Goal: Use online tool/utility: Utilize a website feature to perform a specific function

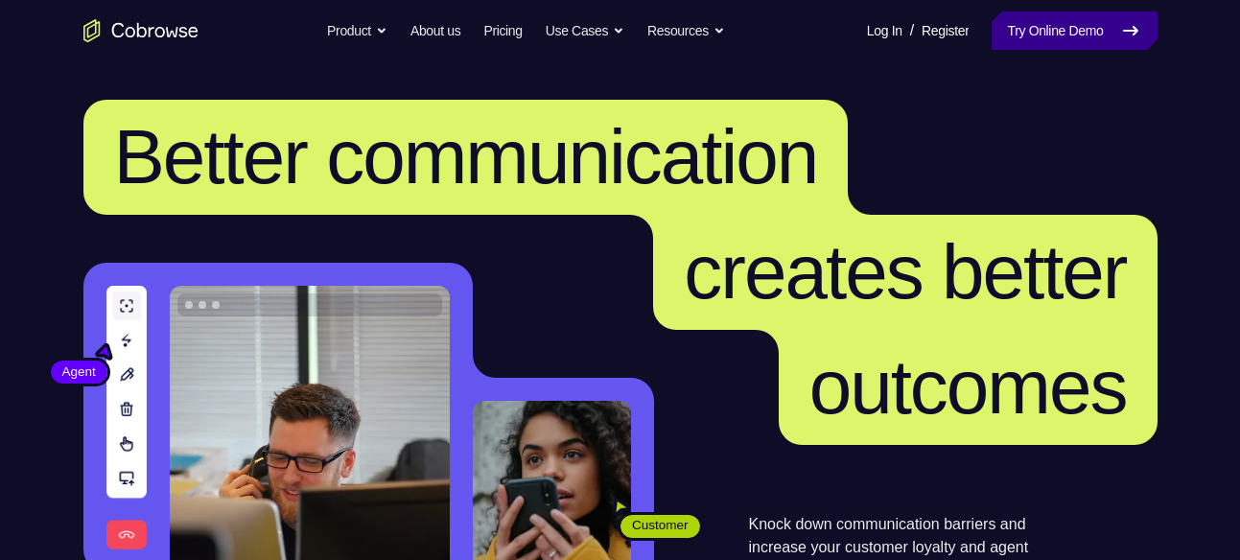
click at [1033, 24] on link "Try Online Demo" at bounding box center [1073, 31] width 165 height 38
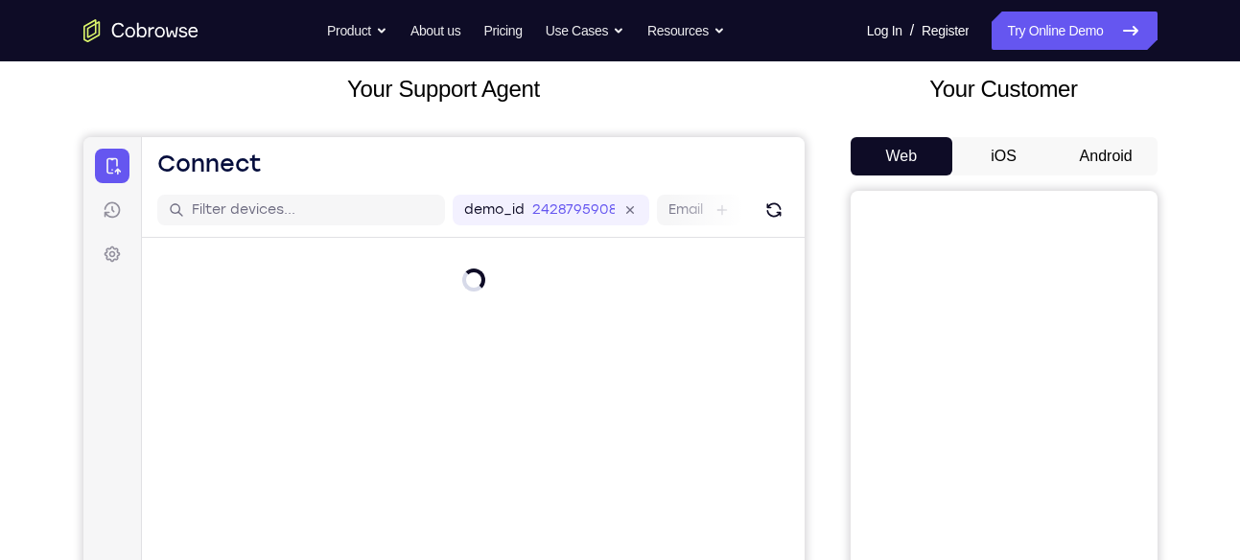
scroll to position [143, 0]
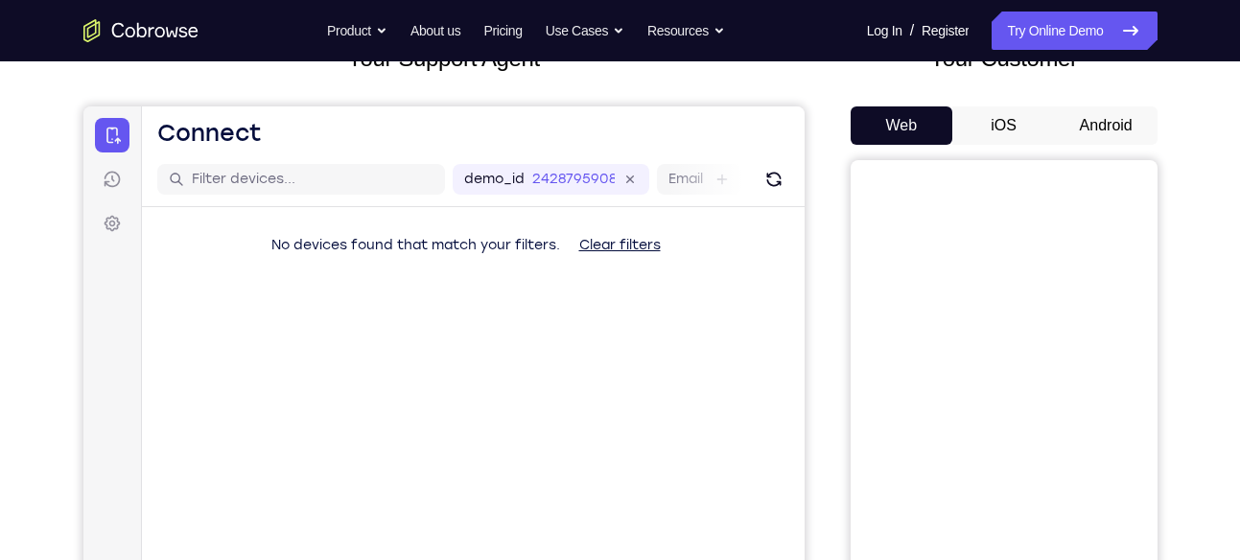
click at [1113, 128] on button "Android" at bounding box center [1106, 125] width 103 height 38
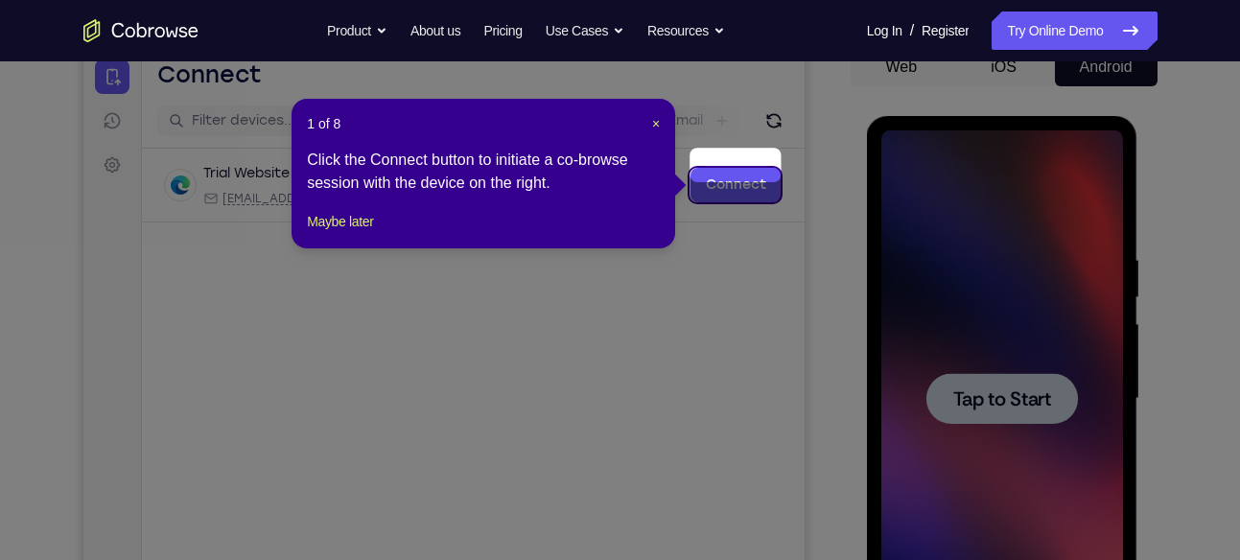
scroll to position [196, 0]
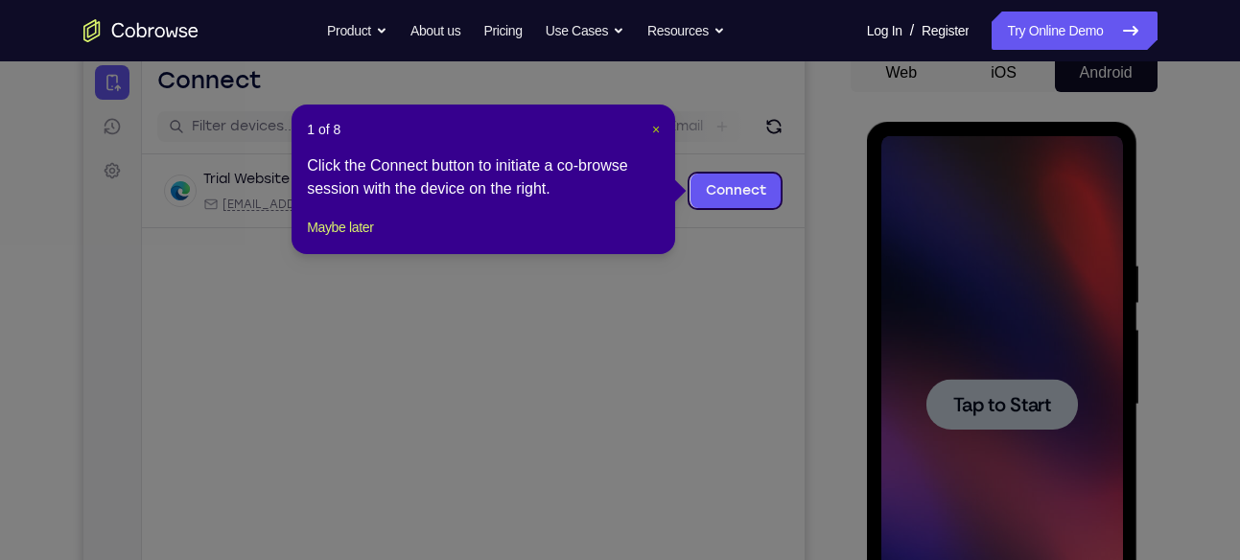
click at [656, 128] on div "1 of 8 × Click the Connect button to initiate a co-browse session with the devi…" at bounding box center [483, 180] width 384 height 150
click at [656, 128] on span "×" at bounding box center [656, 129] width 8 height 15
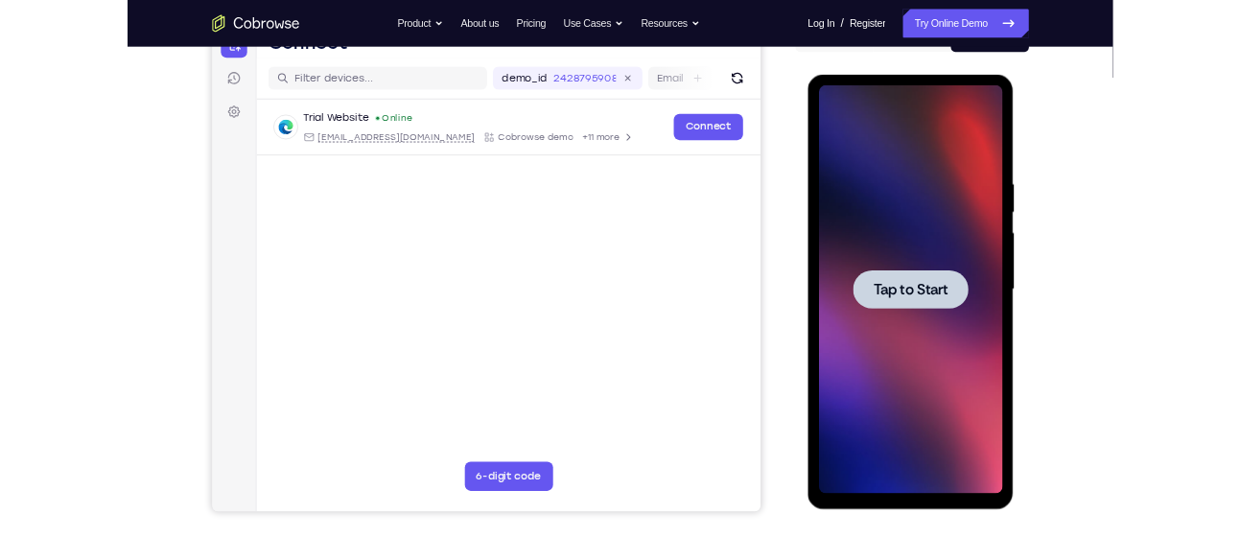
scroll to position [221, 0]
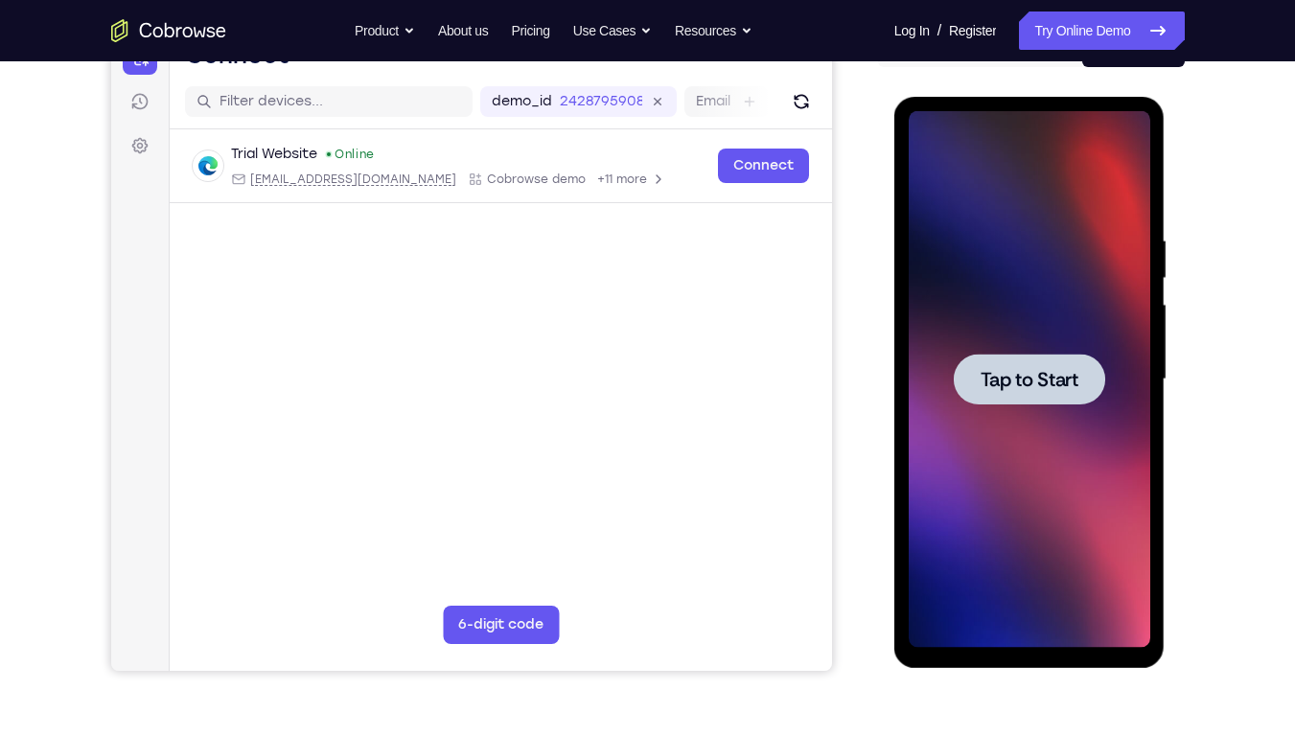
click at [1038, 379] on span "Tap to Start" at bounding box center [1030, 379] width 98 height 19
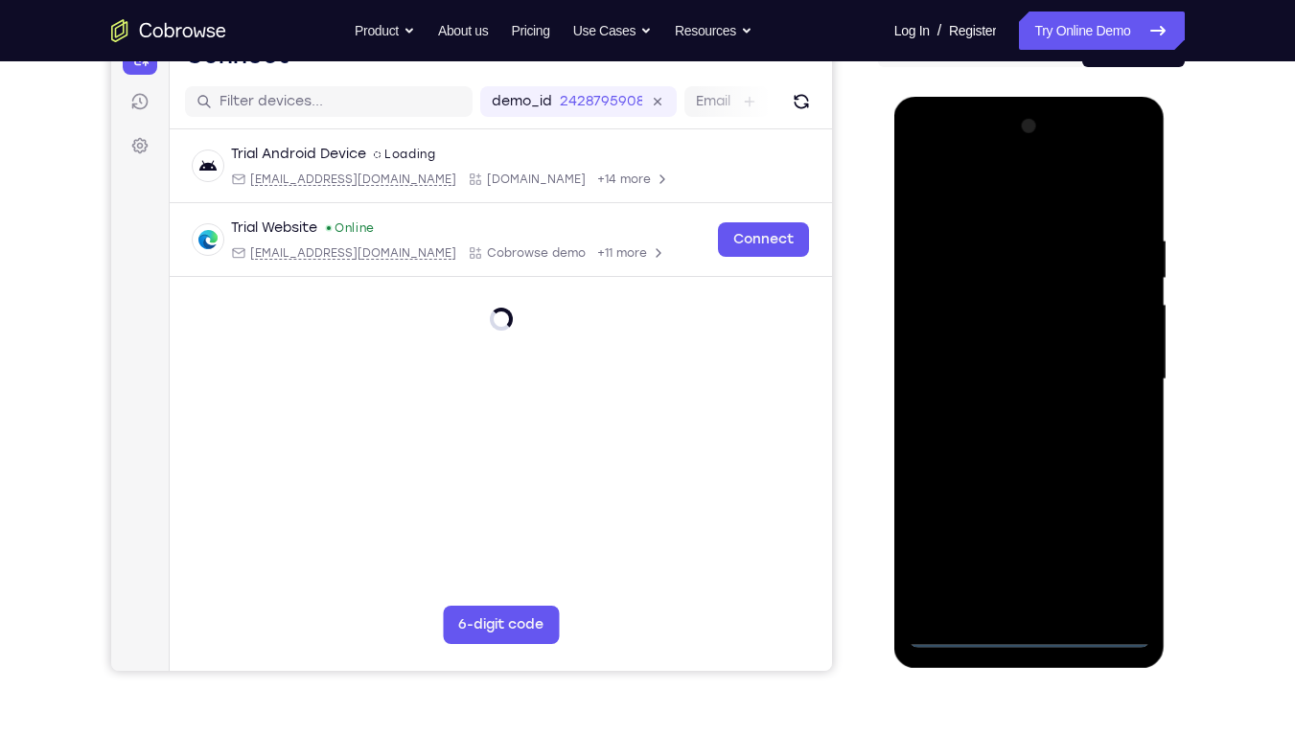
click at [1037, 559] on div at bounding box center [1030, 379] width 242 height 537
click at [1107, 543] on div at bounding box center [1030, 379] width 242 height 537
click at [1040, 185] on div at bounding box center [1030, 379] width 242 height 537
click at [1113, 370] on div at bounding box center [1030, 379] width 242 height 537
click at [1004, 410] on div at bounding box center [1030, 379] width 242 height 537
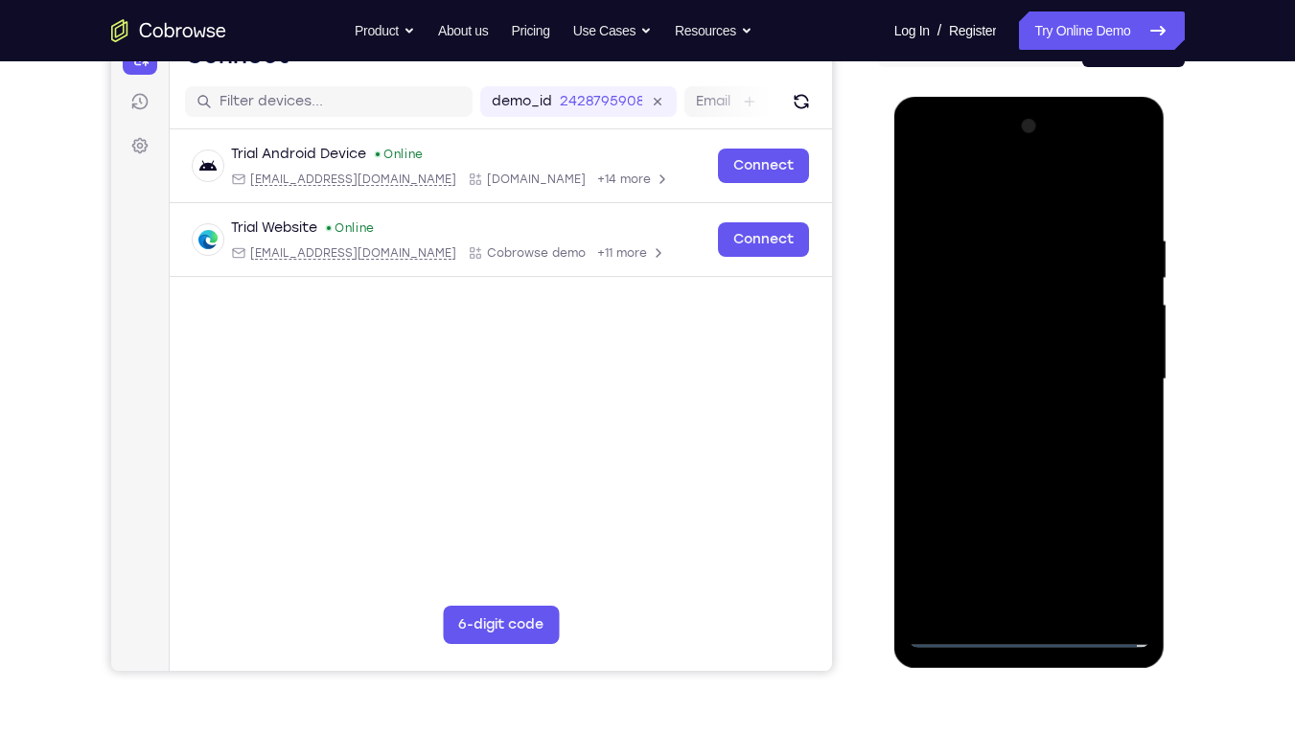
click at [1016, 358] on div at bounding box center [1030, 379] width 242 height 537
click at [998, 328] on div at bounding box center [1030, 379] width 242 height 537
click at [1013, 382] on div at bounding box center [1030, 379] width 242 height 537
click at [1013, 438] on div at bounding box center [1030, 379] width 242 height 537
click at [1025, 437] on div at bounding box center [1030, 379] width 242 height 537
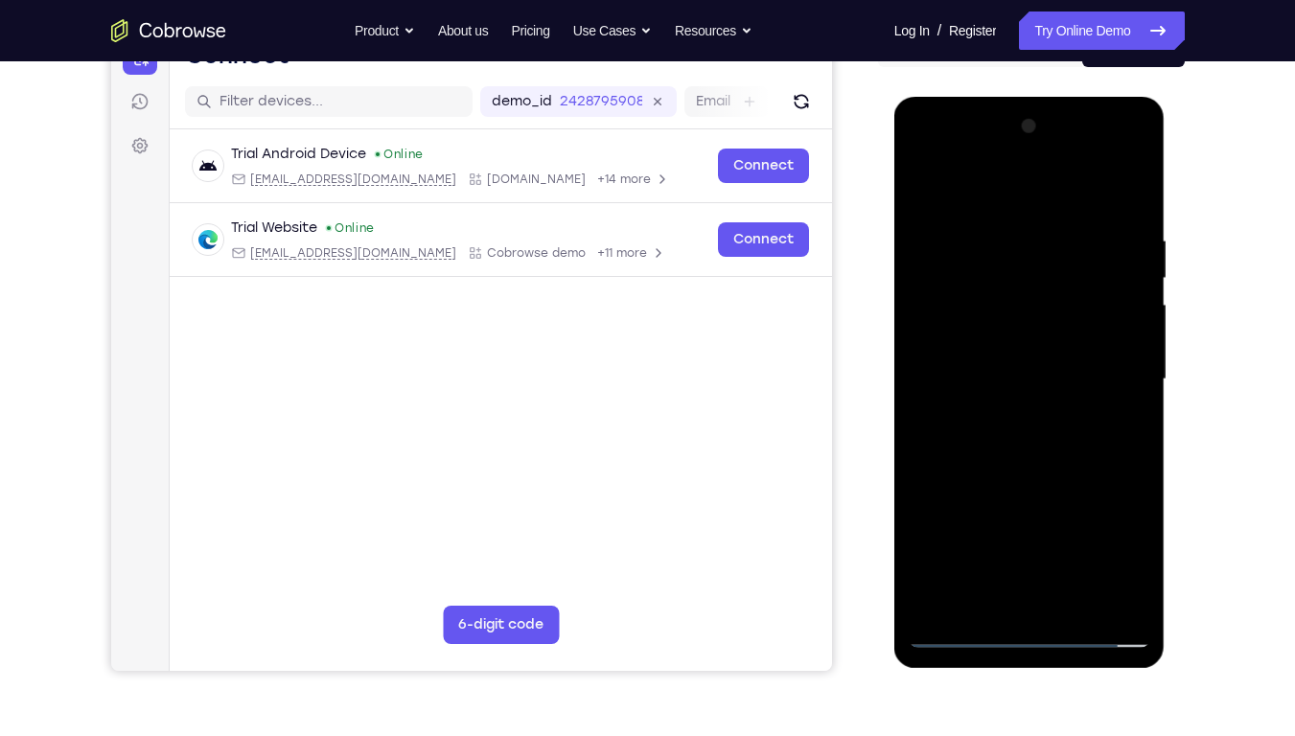
drag, startPoint x: 993, startPoint y: 201, endPoint x: 999, endPoint y: 111, distance: 90.3
click at [999, 111] on div at bounding box center [1030, 379] width 242 height 537
click at [1037, 460] on div at bounding box center [1030, 379] width 242 height 537
click at [1137, 183] on div at bounding box center [1030, 379] width 242 height 537
click at [1118, 295] on div at bounding box center [1030, 379] width 242 height 537
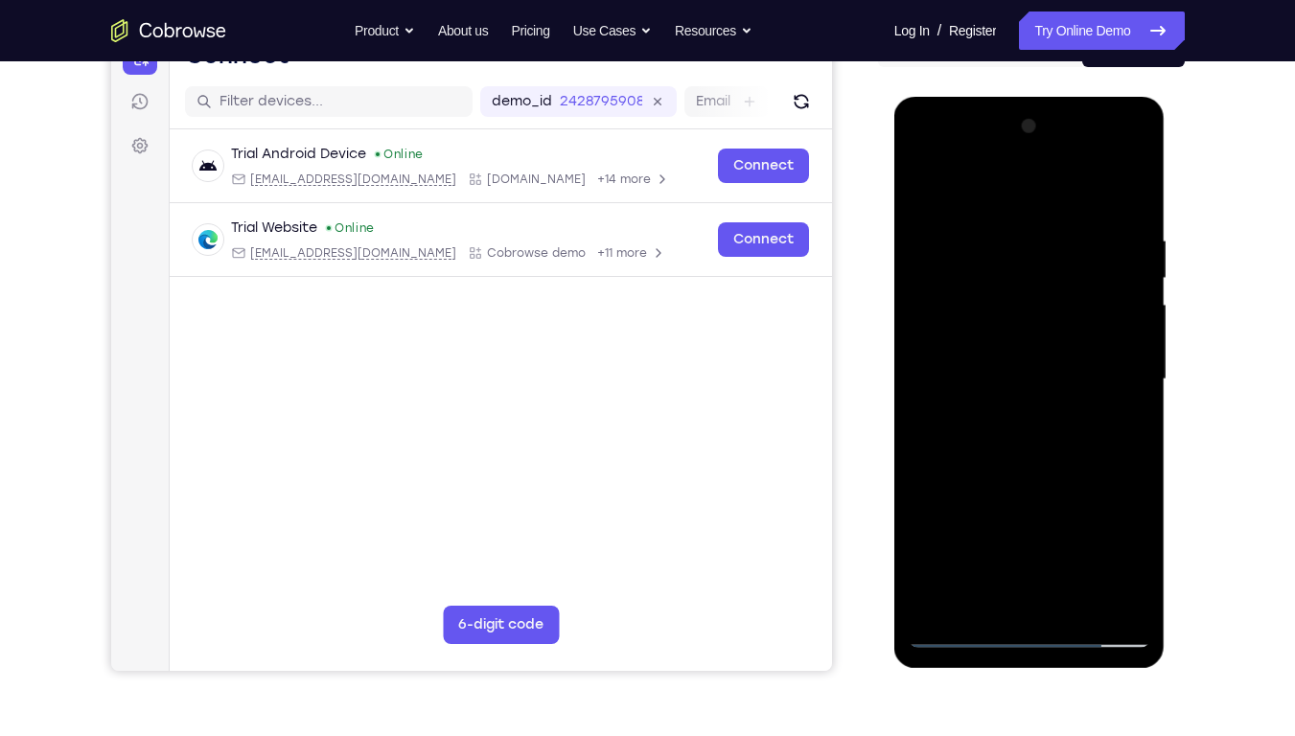
click at [926, 182] on div at bounding box center [1030, 379] width 242 height 537
drag, startPoint x: 1022, startPoint y: 483, endPoint x: 1054, endPoint y: 247, distance: 238.0
click at [1054, 247] on div at bounding box center [1030, 379] width 242 height 537
drag, startPoint x: 1063, startPoint y: 522, endPoint x: 1079, endPoint y: 321, distance: 201.0
click at [1079, 321] on div at bounding box center [1030, 379] width 242 height 537
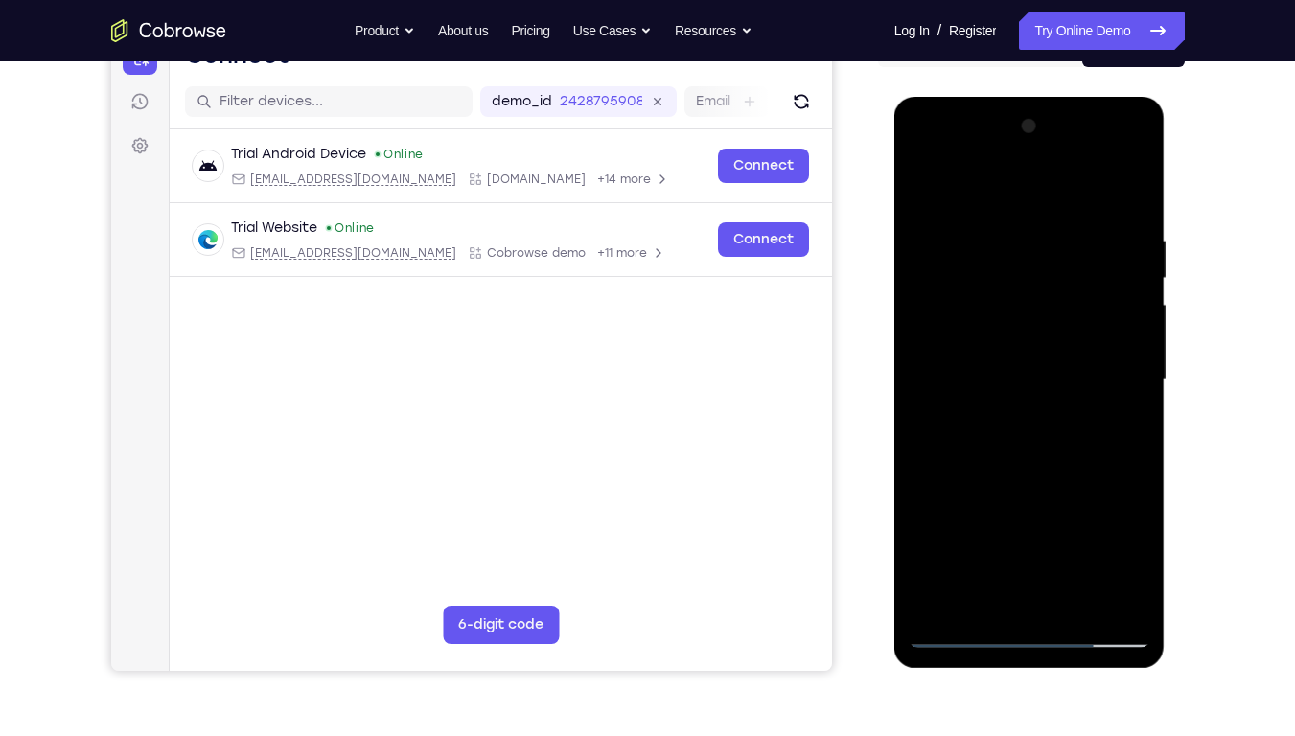
drag, startPoint x: 1019, startPoint y: 520, endPoint x: 1055, endPoint y: 260, distance: 262.3
click at [1055, 260] on div at bounding box center [1030, 379] width 242 height 537
drag, startPoint x: 1054, startPoint y: 507, endPoint x: 1068, endPoint y: 348, distance: 159.8
click at [1068, 348] on div at bounding box center [1030, 379] width 242 height 537
drag, startPoint x: 1040, startPoint y: 508, endPoint x: 1052, endPoint y: 353, distance: 155.8
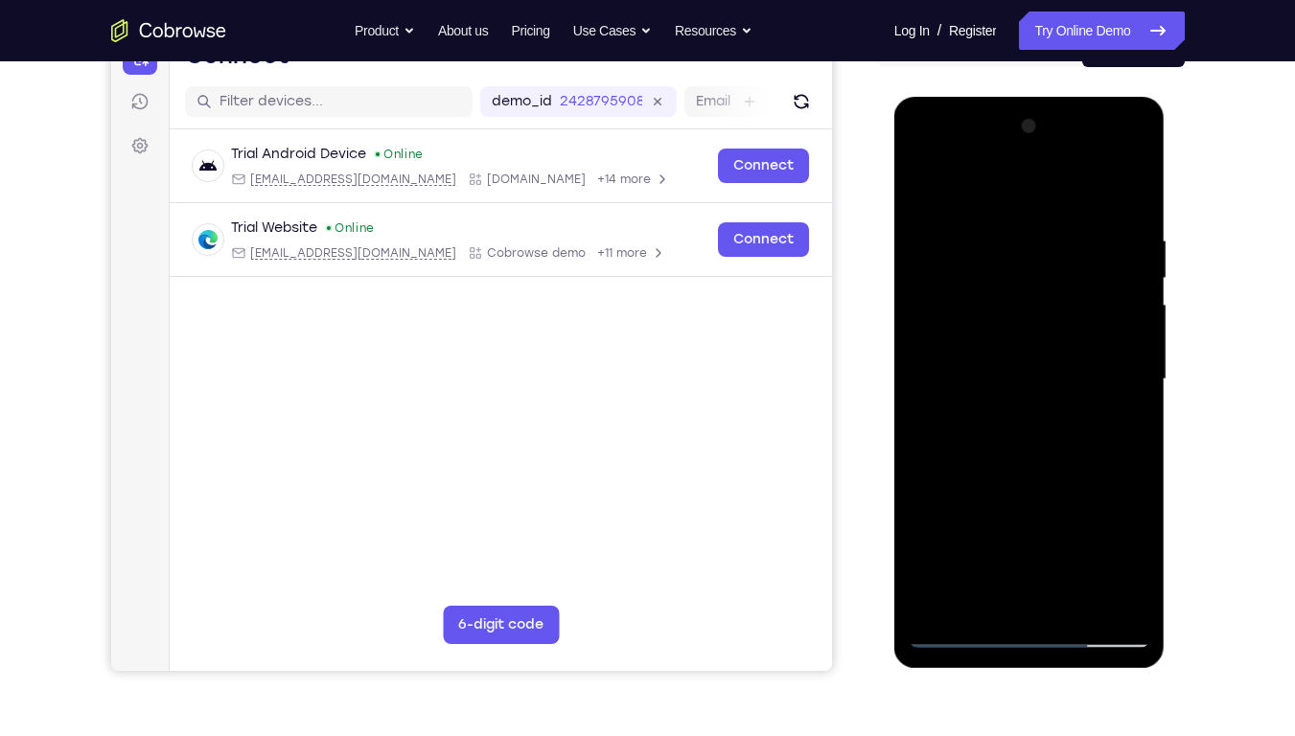
click at [1052, 353] on div at bounding box center [1030, 379] width 242 height 537
drag, startPoint x: 1063, startPoint y: 361, endPoint x: 1976, endPoint y: 832, distance: 1027.1
click at [1082, 559] on html "Online web based iOS Simulators and Android Emulators. Run iPhone, iPad, Mobile…" at bounding box center [1031, 384] width 273 height 575
drag, startPoint x: 1079, startPoint y: 308, endPoint x: 1972, endPoint y: 832, distance: 1036.2
click at [1078, 559] on html "Online web based iOS Simulators and Android Emulators. Run iPhone, iPad, Mobile…" at bounding box center [1031, 384] width 273 height 575
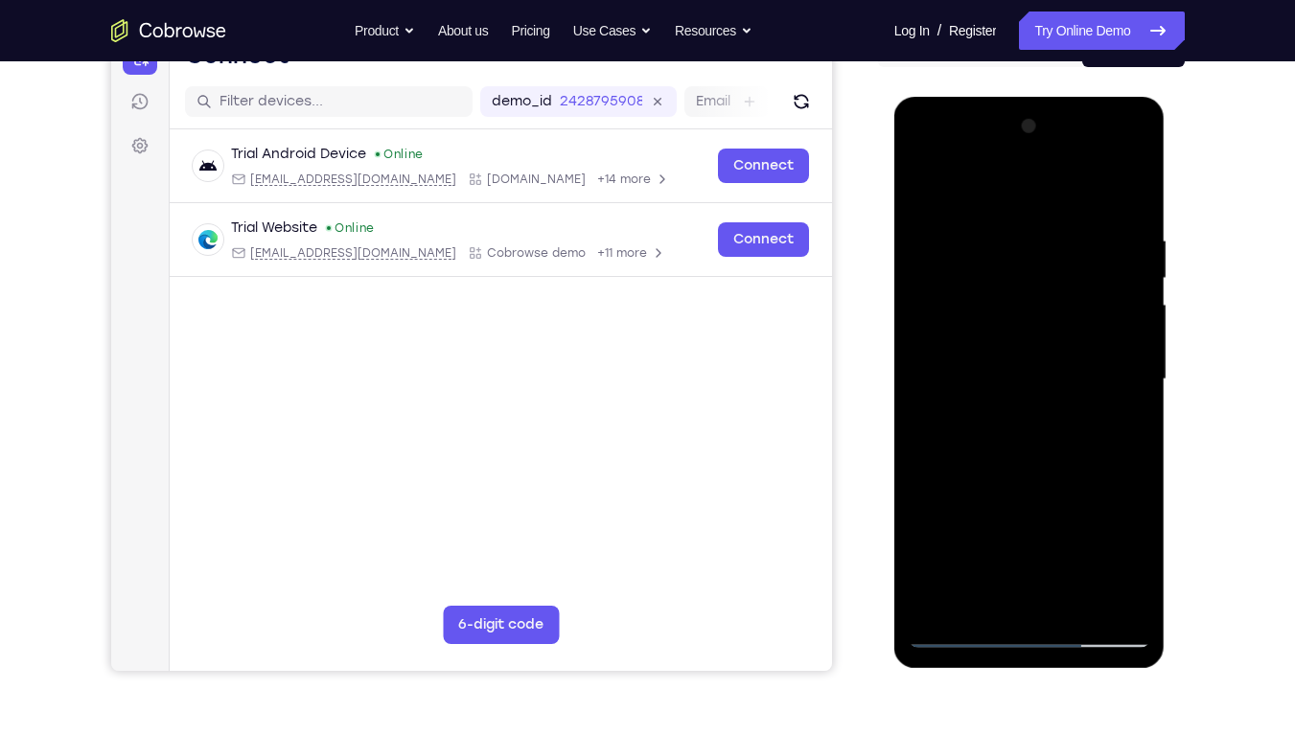
click at [1076, 559] on div at bounding box center [1030, 379] width 242 height 537
click at [1009, 479] on div at bounding box center [1030, 379] width 242 height 537
drag, startPoint x: 1077, startPoint y: 560, endPoint x: 1058, endPoint y: 680, distance: 121.4
click at [1058, 559] on html "Online web based iOS Simulators and Android Emulators. Run iPhone, iPad, Mobile…" at bounding box center [1031, 384] width 273 height 575
click at [1026, 378] on div at bounding box center [1030, 379] width 242 height 537
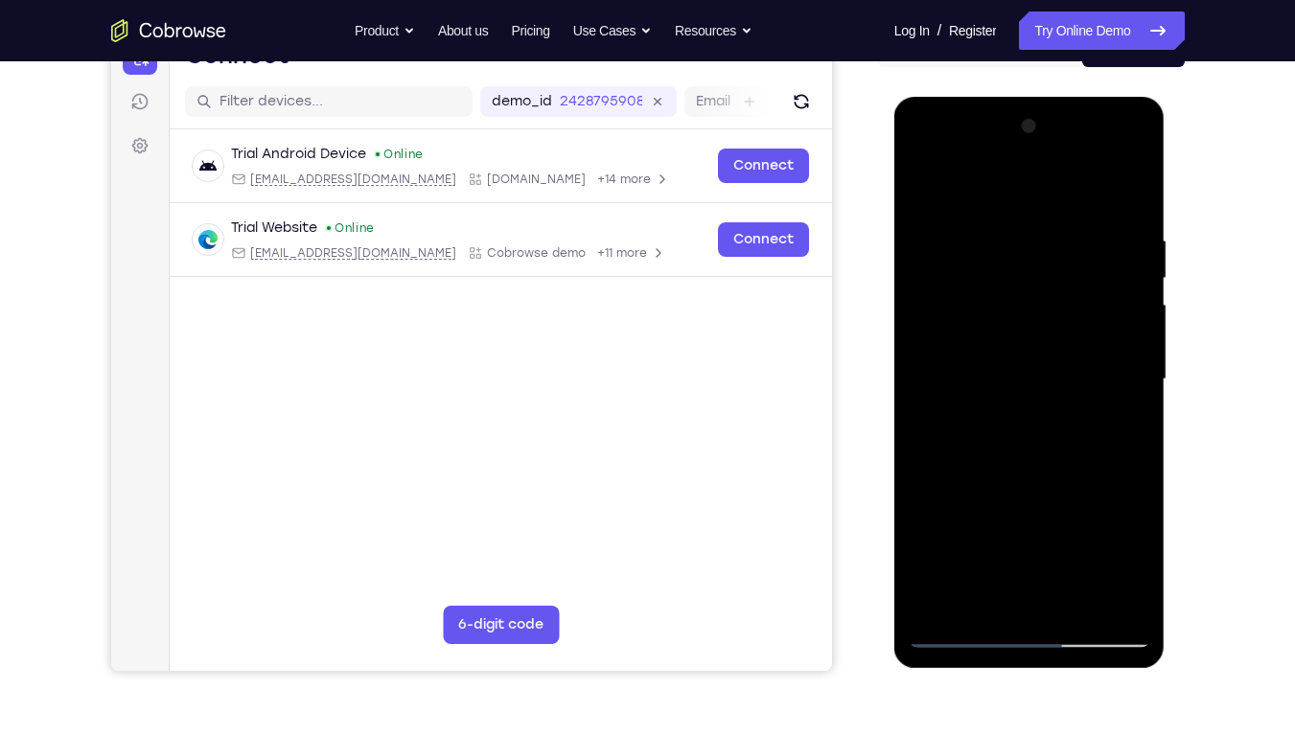
click at [920, 186] on div at bounding box center [1030, 379] width 242 height 537
drag, startPoint x: 1023, startPoint y: 461, endPoint x: 1031, endPoint y: 399, distance: 62.8
click at [1031, 399] on div at bounding box center [1030, 379] width 242 height 537
click at [1139, 403] on div at bounding box center [1030, 379] width 242 height 537
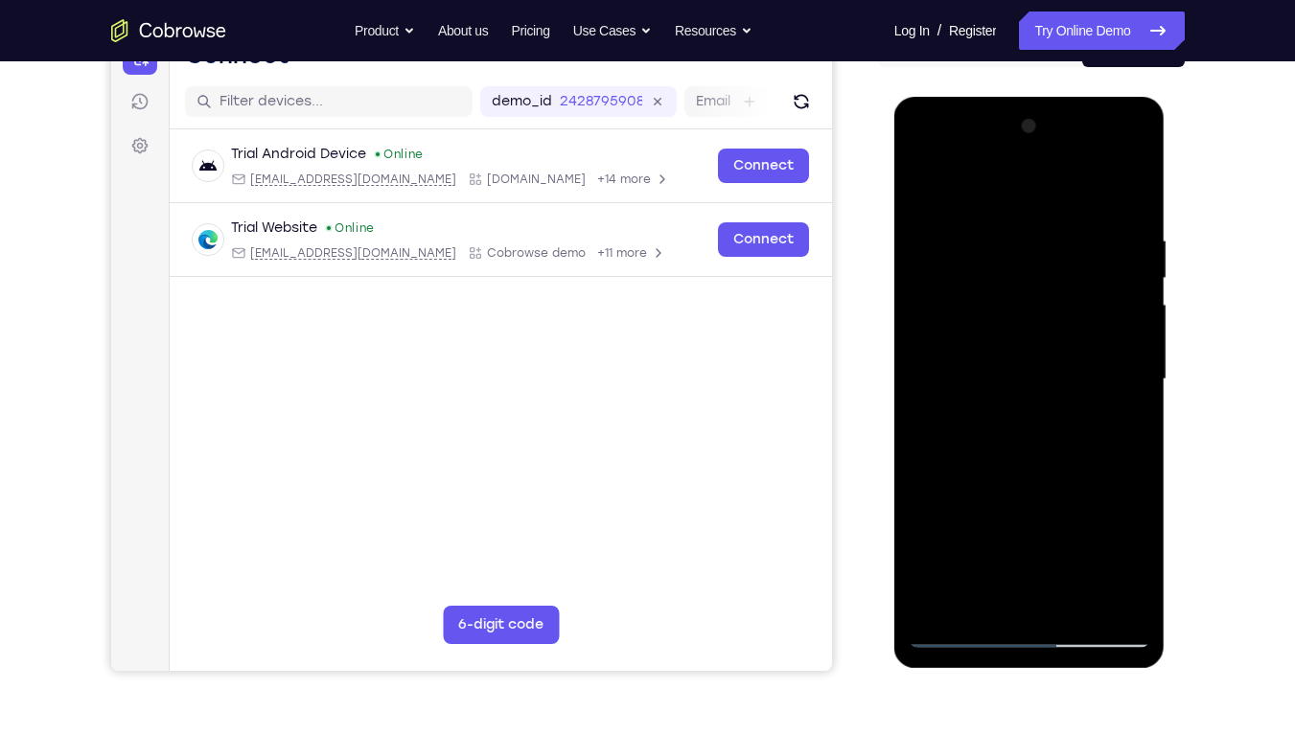
drag, startPoint x: 1052, startPoint y: 531, endPoint x: 1055, endPoint y: 361, distance: 170.7
click at [1055, 361] on div at bounding box center [1030, 379] width 242 height 537
click at [920, 416] on div at bounding box center [1030, 379] width 242 height 537
drag, startPoint x: 1034, startPoint y: 499, endPoint x: 1035, endPoint y: 282, distance: 216.7
click at [1035, 282] on div at bounding box center [1030, 379] width 242 height 537
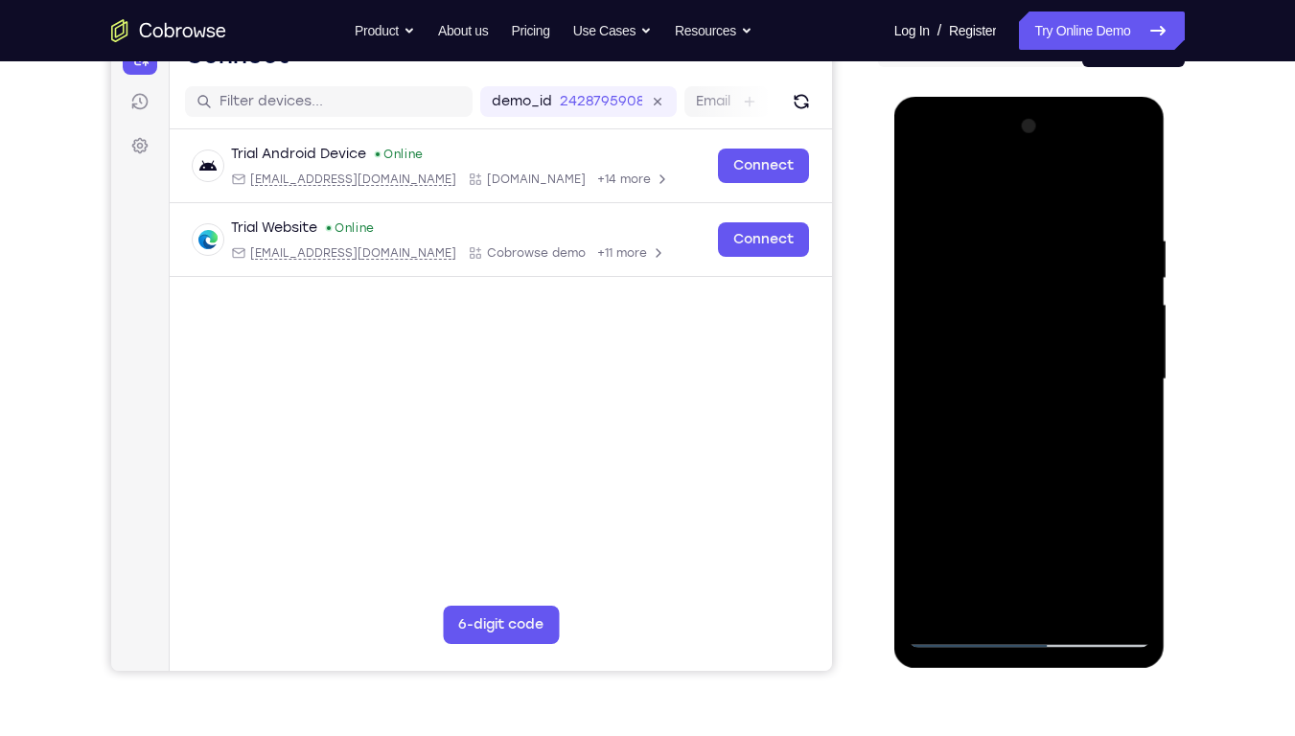
drag, startPoint x: 1060, startPoint y: 506, endPoint x: 1076, endPoint y: 298, distance: 208.7
click at [1076, 298] on div at bounding box center [1030, 379] width 242 height 537
click at [1137, 260] on div at bounding box center [1030, 379] width 242 height 537
click at [927, 436] on div at bounding box center [1030, 379] width 242 height 537
drag, startPoint x: 1060, startPoint y: 511, endPoint x: 1059, endPoint y: 286, distance: 225.3
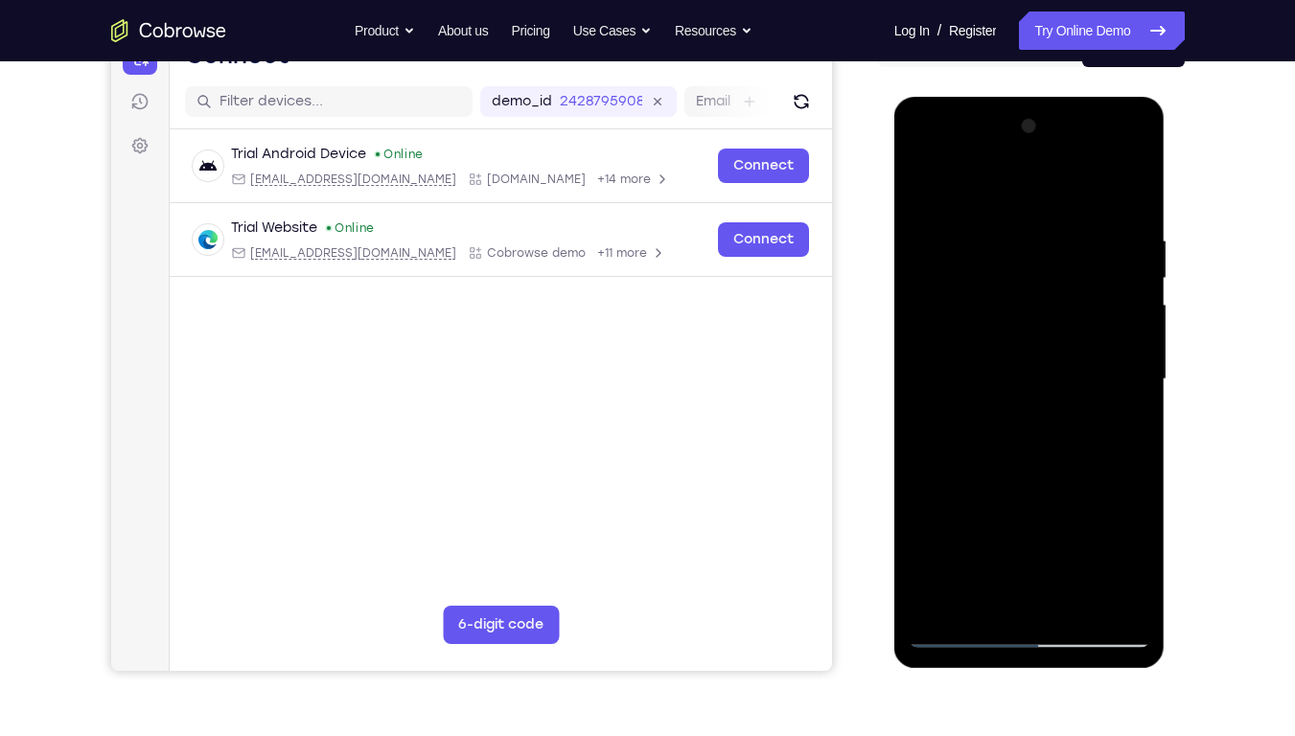
click at [1059, 286] on div at bounding box center [1030, 379] width 242 height 537
drag, startPoint x: 1075, startPoint y: 544, endPoint x: 1078, endPoint y: 241, distance: 303.0
click at [1078, 241] on div at bounding box center [1030, 379] width 242 height 537
drag, startPoint x: 1065, startPoint y: 502, endPoint x: 1076, endPoint y: 264, distance: 239.0
click at [1076, 264] on div at bounding box center [1030, 379] width 242 height 537
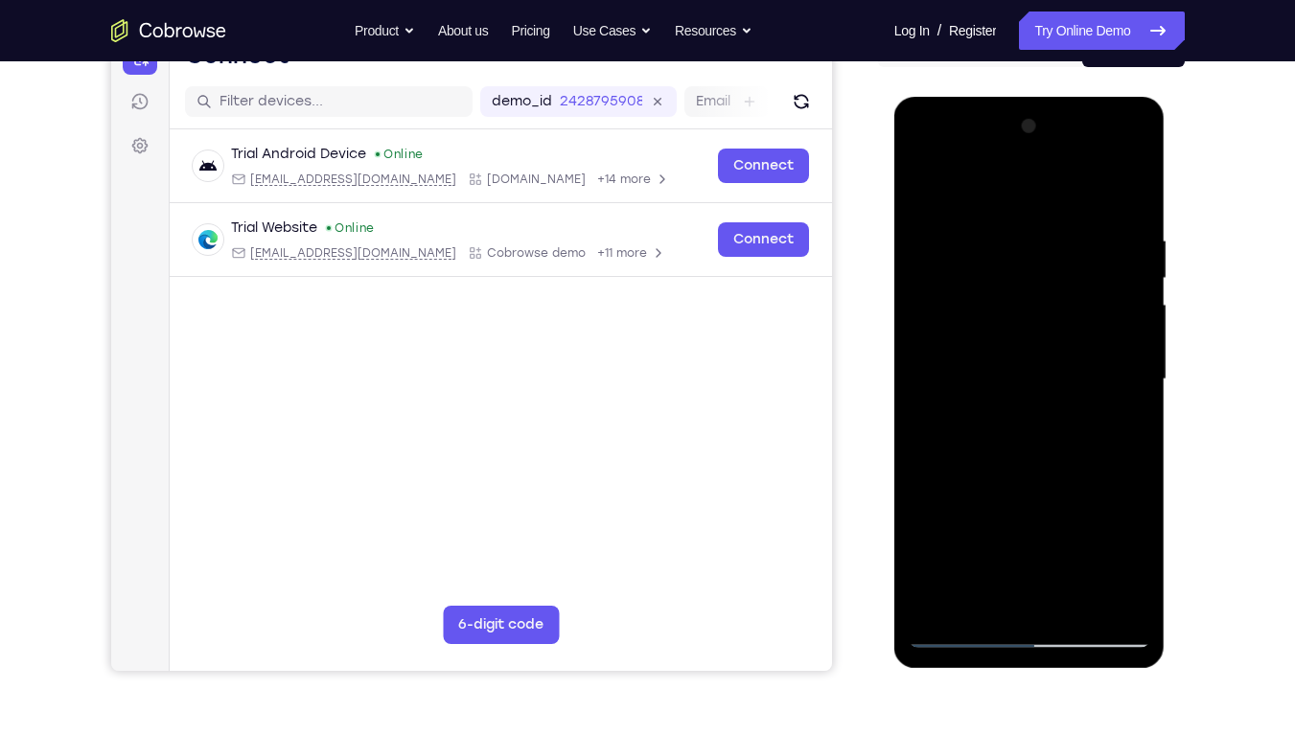
click at [1132, 292] on div at bounding box center [1030, 379] width 242 height 537
drag, startPoint x: 1054, startPoint y: 523, endPoint x: 1067, endPoint y: 253, distance: 269.8
click at [1067, 253] on div at bounding box center [1030, 379] width 242 height 537
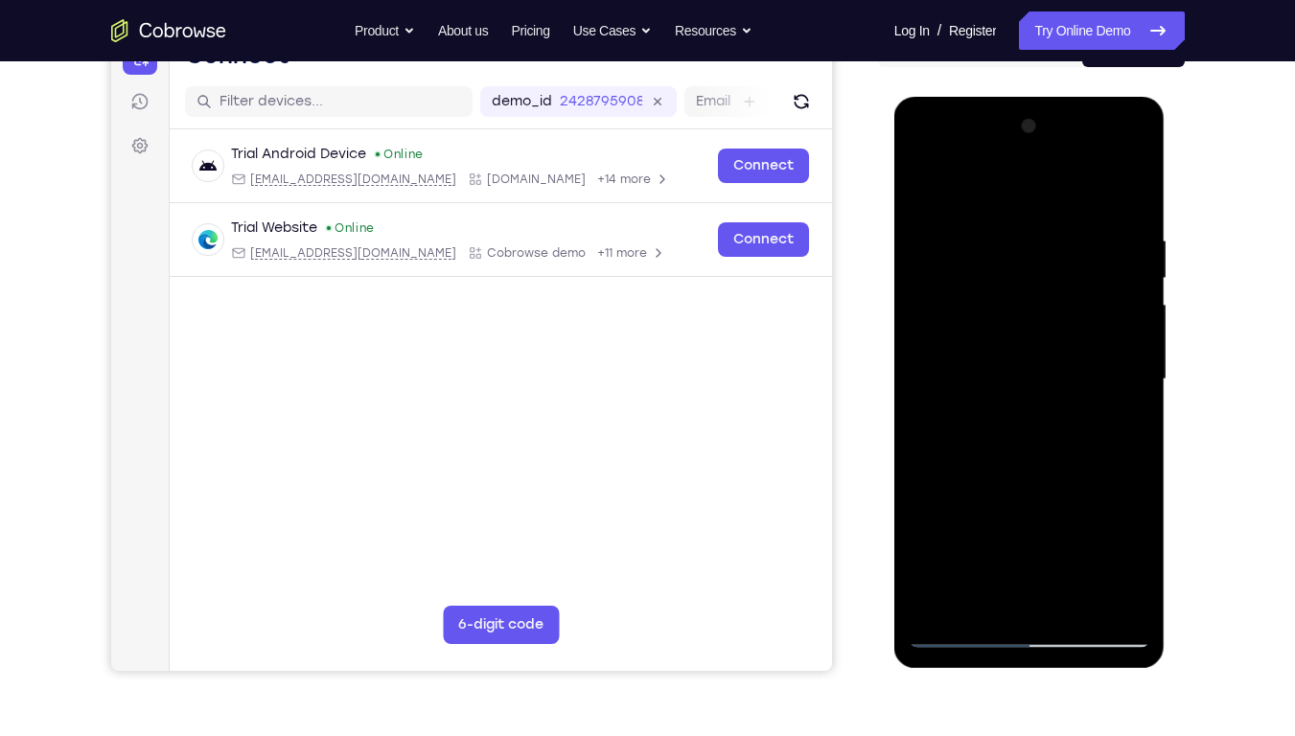
drag, startPoint x: 1067, startPoint y: 484, endPoint x: 1068, endPoint y: 366, distance: 117.9
click at [1068, 366] on div at bounding box center [1030, 379] width 242 height 537
click at [1137, 329] on div at bounding box center [1030, 379] width 242 height 537
click at [925, 498] on div at bounding box center [1030, 379] width 242 height 537
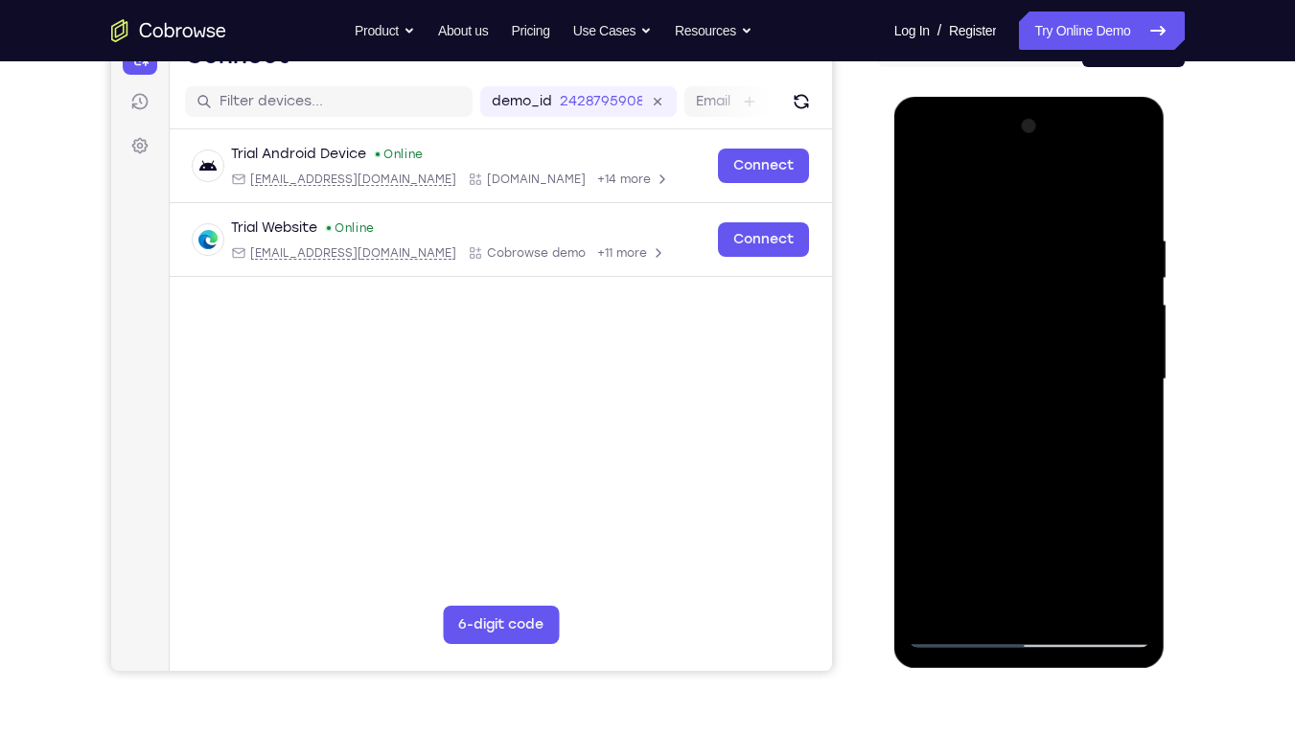
drag, startPoint x: 1037, startPoint y: 518, endPoint x: 1022, endPoint y: 246, distance: 271.8
click at [1022, 246] on div at bounding box center [1030, 379] width 242 height 537
drag, startPoint x: 1055, startPoint y: 483, endPoint x: 1060, endPoint y: 301, distance: 182.3
click at [1060, 301] on div at bounding box center [1030, 379] width 242 height 537
click at [1134, 299] on div at bounding box center [1030, 379] width 242 height 537
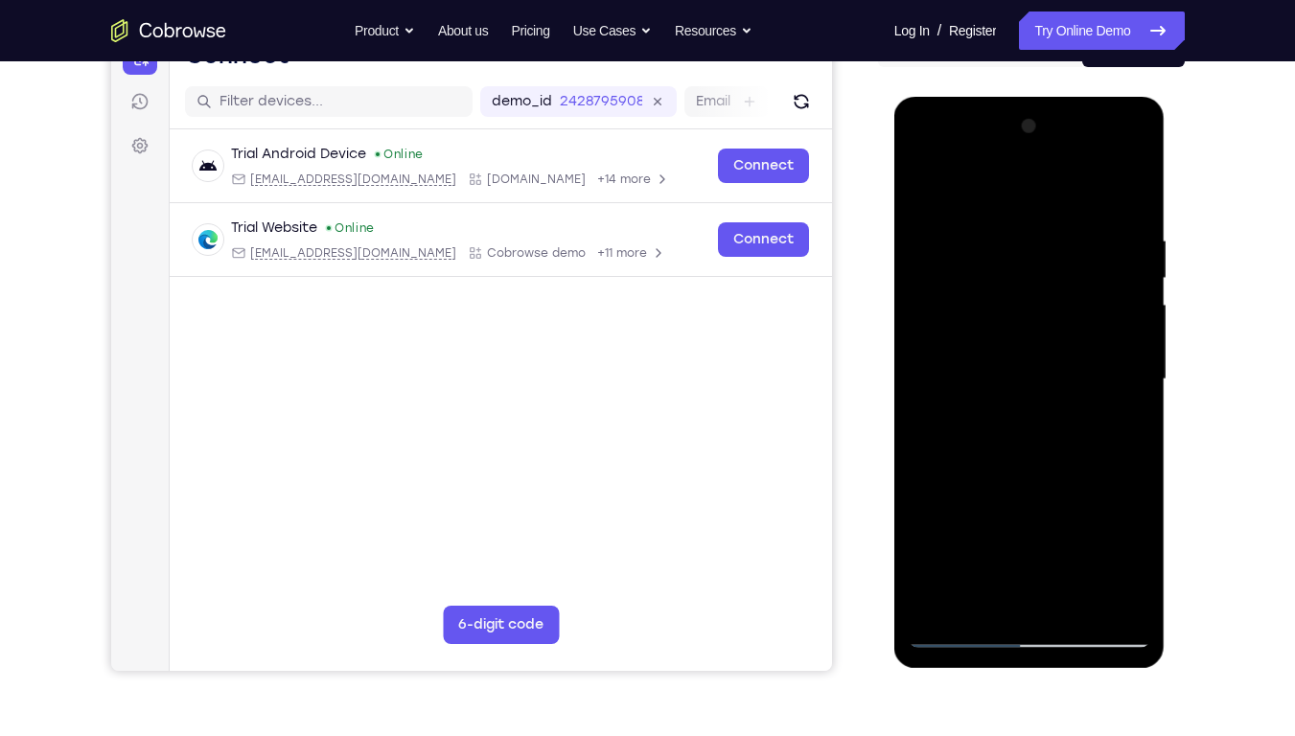
click at [1134, 299] on div at bounding box center [1030, 379] width 242 height 537
drag, startPoint x: 1067, startPoint y: 515, endPoint x: 1074, endPoint y: 182, distance: 332.8
click at [1074, 182] on div at bounding box center [1030, 379] width 242 height 537
drag, startPoint x: 1074, startPoint y: 483, endPoint x: 1084, endPoint y: 314, distance: 170.0
click at [1084, 314] on div at bounding box center [1030, 379] width 242 height 537
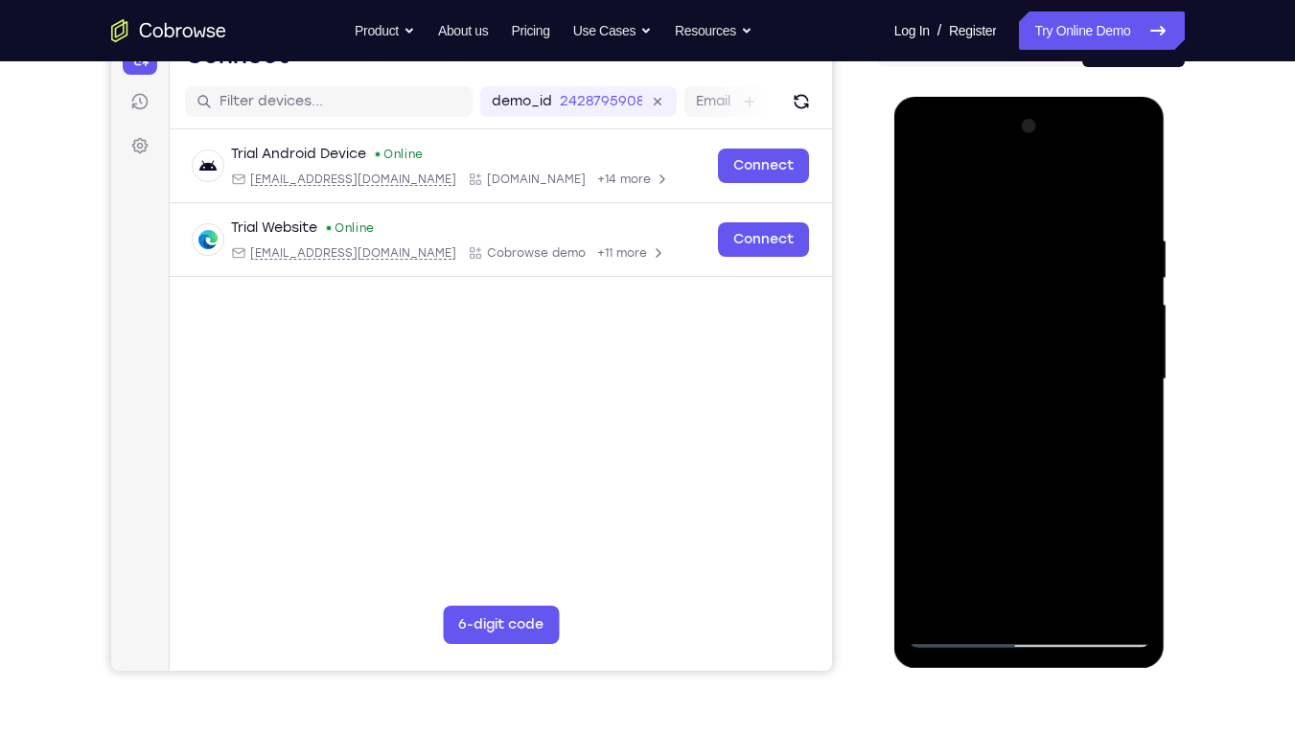
drag, startPoint x: 1065, startPoint y: 362, endPoint x: 1056, endPoint y: 519, distance: 156.6
click at [1056, 519] on div at bounding box center [1030, 379] width 242 height 537
click at [1133, 389] on div at bounding box center [1030, 379] width 242 height 537
drag, startPoint x: 1045, startPoint y: 479, endPoint x: 1071, endPoint y: 236, distance: 244.9
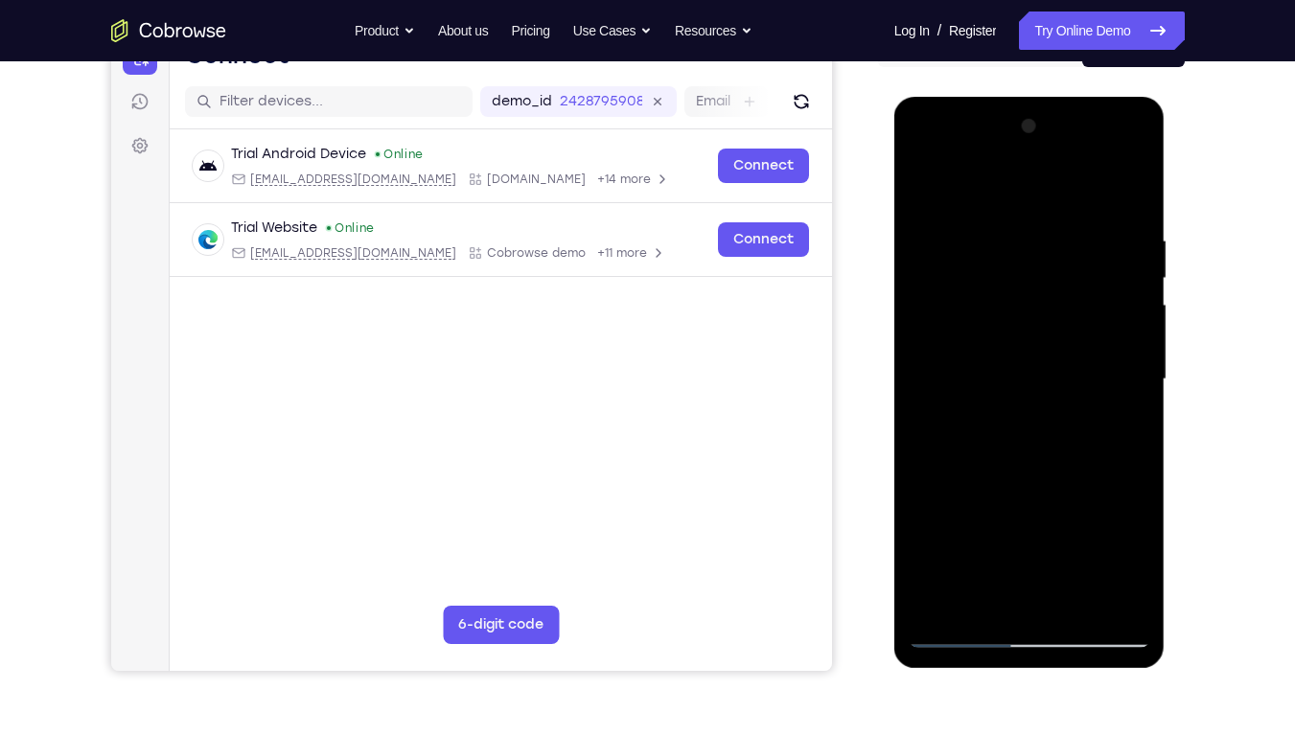
click at [1071, 236] on div at bounding box center [1030, 379] width 242 height 537
drag, startPoint x: 1062, startPoint y: 476, endPoint x: 1071, endPoint y: 257, distance: 218.8
click at [1071, 257] on div at bounding box center [1030, 379] width 242 height 537
drag, startPoint x: 1069, startPoint y: 474, endPoint x: 1094, endPoint y: 236, distance: 239.1
click at [1094, 236] on div at bounding box center [1030, 379] width 242 height 537
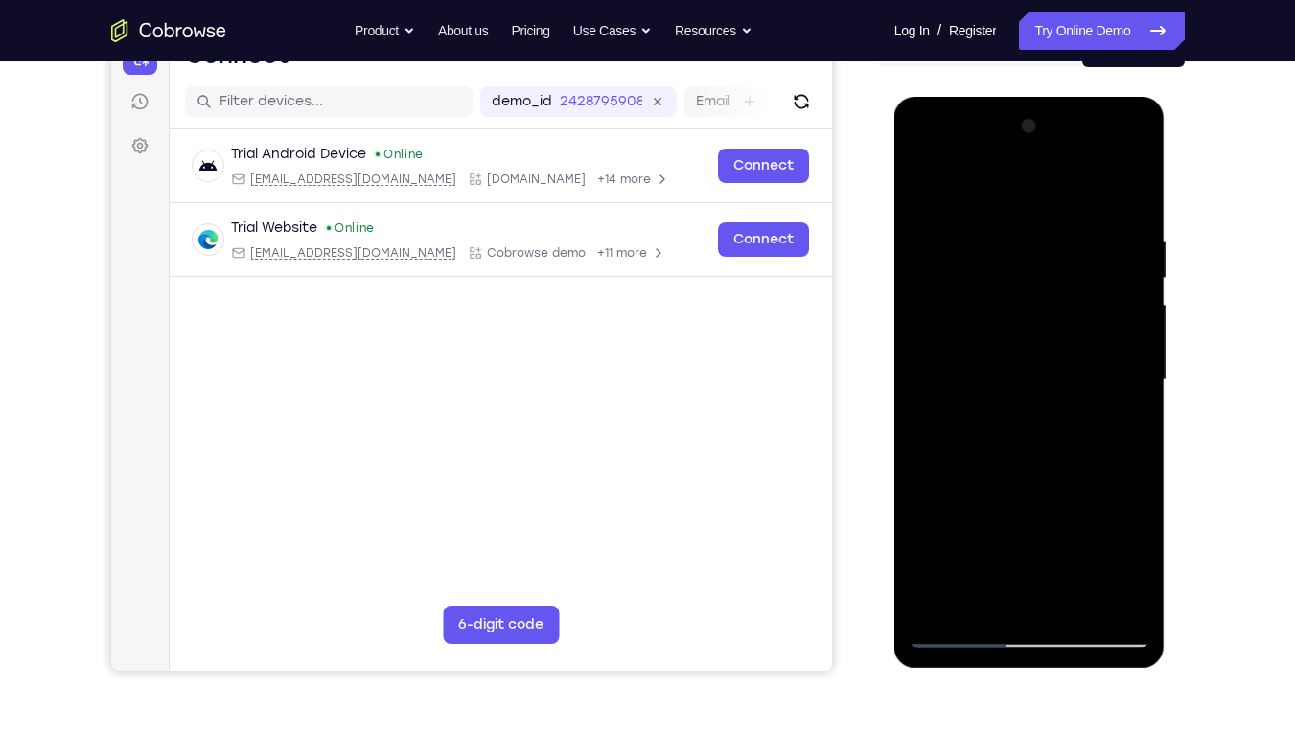
drag, startPoint x: 1072, startPoint y: 467, endPoint x: 1079, endPoint y: 263, distance: 204.3
click at [1079, 263] on div at bounding box center [1030, 379] width 242 height 537
drag, startPoint x: 1065, startPoint y: 486, endPoint x: 1065, endPoint y: 174, distance: 312.6
click at [1065, 174] on div at bounding box center [1030, 379] width 242 height 537
click at [924, 524] on div at bounding box center [1030, 379] width 242 height 537
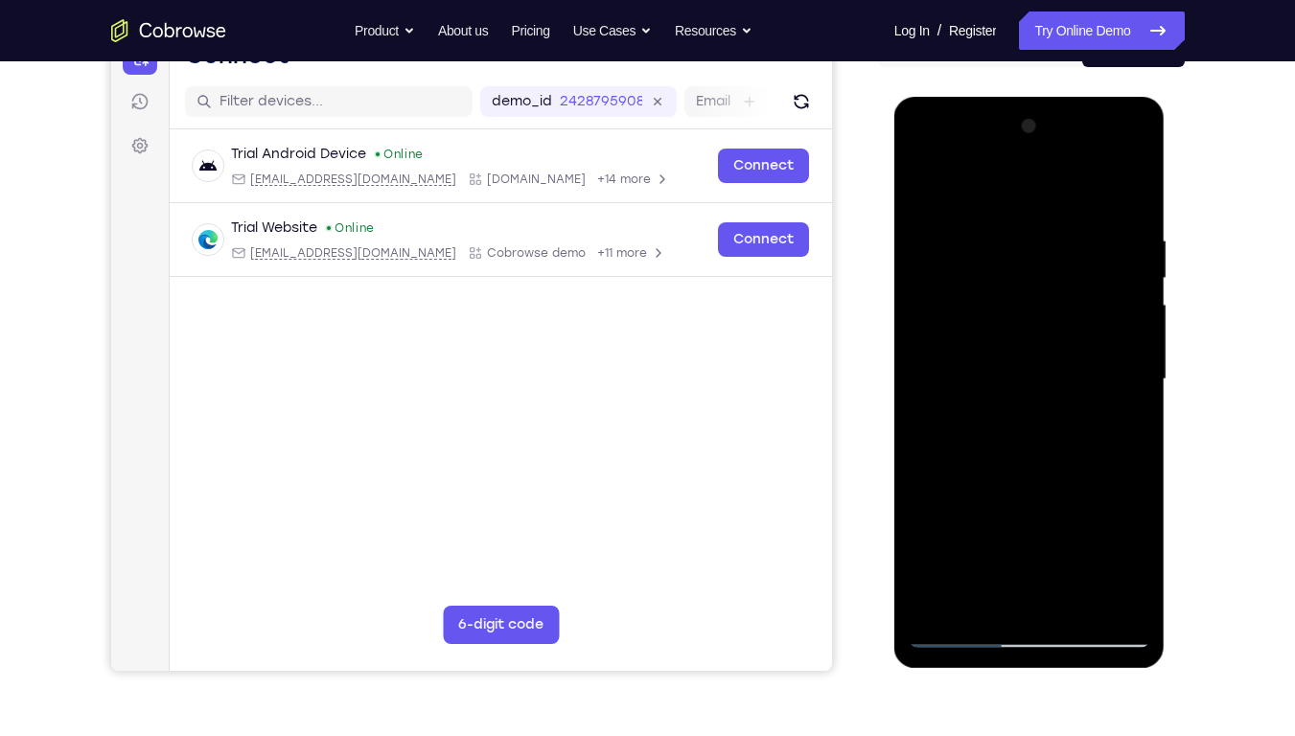
drag, startPoint x: 1060, startPoint y: 528, endPoint x: 1060, endPoint y: 275, distance: 253.1
click at [1060, 275] on div at bounding box center [1030, 379] width 242 height 537
drag, startPoint x: 1042, startPoint y: 527, endPoint x: 1060, endPoint y: 217, distance: 311.1
click at [1060, 217] on div at bounding box center [1030, 379] width 242 height 537
drag, startPoint x: 1054, startPoint y: 439, endPoint x: 1067, endPoint y: 217, distance: 222.9
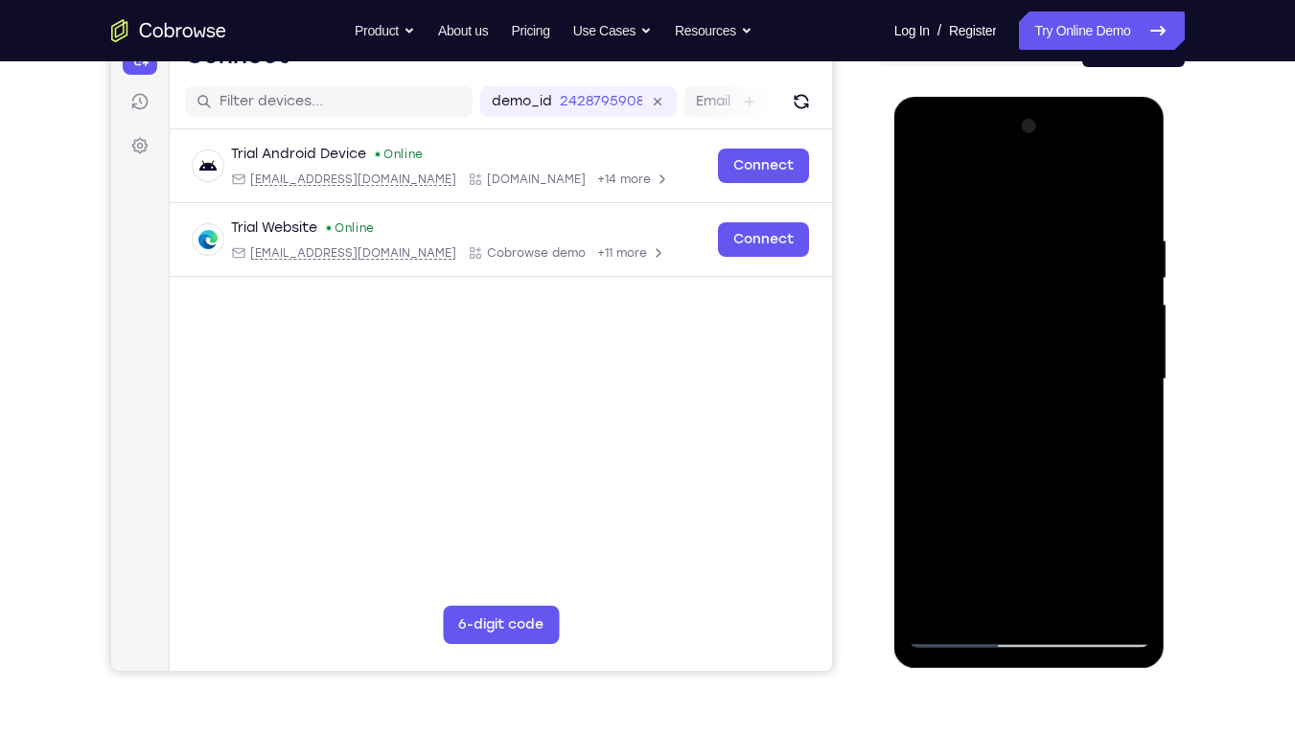
click at [1067, 217] on div at bounding box center [1030, 379] width 242 height 537
click at [924, 511] on div at bounding box center [1030, 379] width 242 height 537
drag, startPoint x: 1064, startPoint y: 500, endPoint x: 1062, endPoint y: 227, distance: 272.3
click at [1062, 227] on div at bounding box center [1030, 379] width 242 height 537
drag, startPoint x: 1071, startPoint y: 501, endPoint x: 1063, endPoint y: 197, distance: 304.0
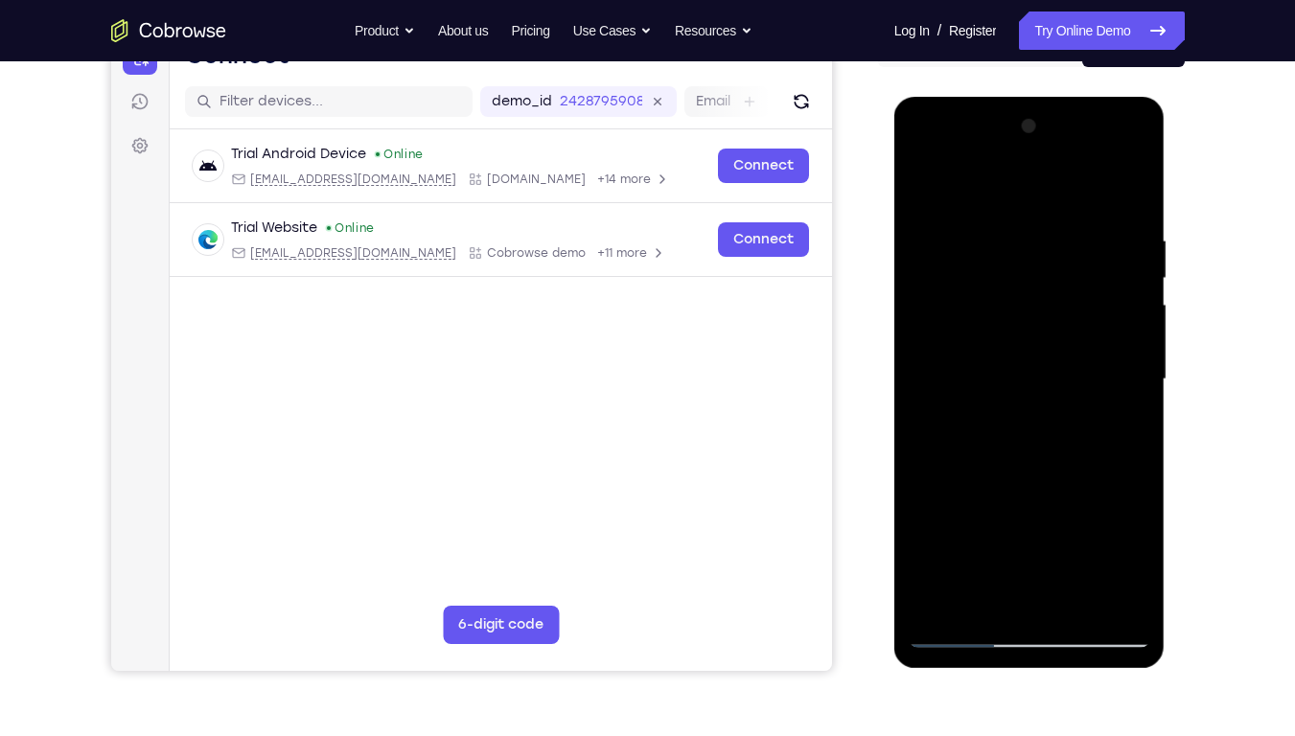
click at [1063, 197] on div at bounding box center [1030, 379] width 242 height 537
drag, startPoint x: 1060, startPoint y: 461, endPoint x: 1071, endPoint y: 232, distance: 229.5
click at [1071, 232] on div at bounding box center [1030, 379] width 242 height 537
drag, startPoint x: 1071, startPoint y: 475, endPoint x: 1085, endPoint y: 201, distance: 273.6
click at [1085, 201] on div at bounding box center [1030, 379] width 242 height 537
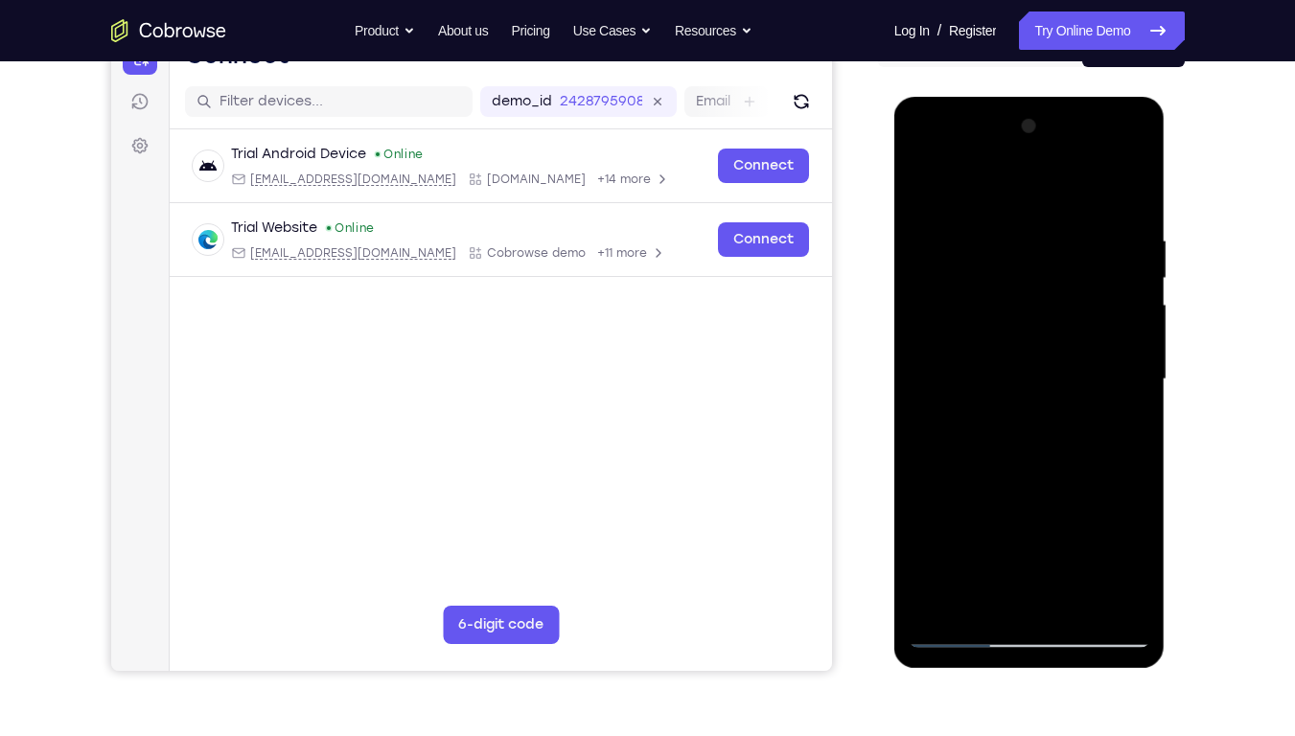
click at [919, 517] on div at bounding box center [1030, 379] width 242 height 537
drag, startPoint x: 1064, startPoint y: 460, endPoint x: 1044, endPoint y: 198, distance: 263.5
click at [1044, 198] on div at bounding box center [1030, 379] width 242 height 537
drag, startPoint x: 1040, startPoint y: 498, endPoint x: 1073, endPoint y: 212, distance: 287.6
click at [1073, 212] on div at bounding box center [1030, 379] width 242 height 537
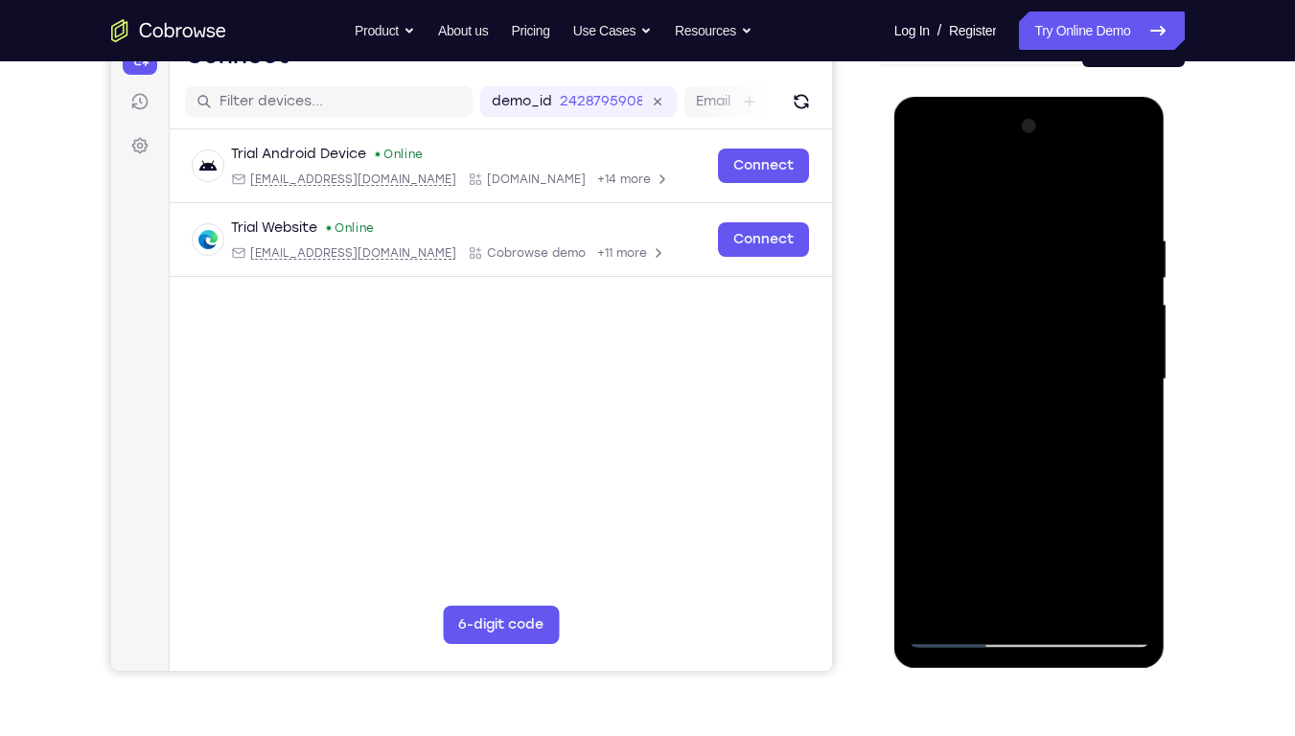
drag, startPoint x: 1073, startPoint y: 493, endPoint x: 1079, endPoint y: 236, distance: 257.0
click at [1079, 236] on div at bounding box center [1030, 379] width 242 height 537
click at [920, 528] on div at bounding box center [1030, 379] width 242 height 537
drag, startPoint x: 1046, startPoint y: 538, endPoint x: 1037, endPoint y: 274, distance: 263.8
click at [1037, 274] on div at bounding box center [1030, 379] width 242 height 537
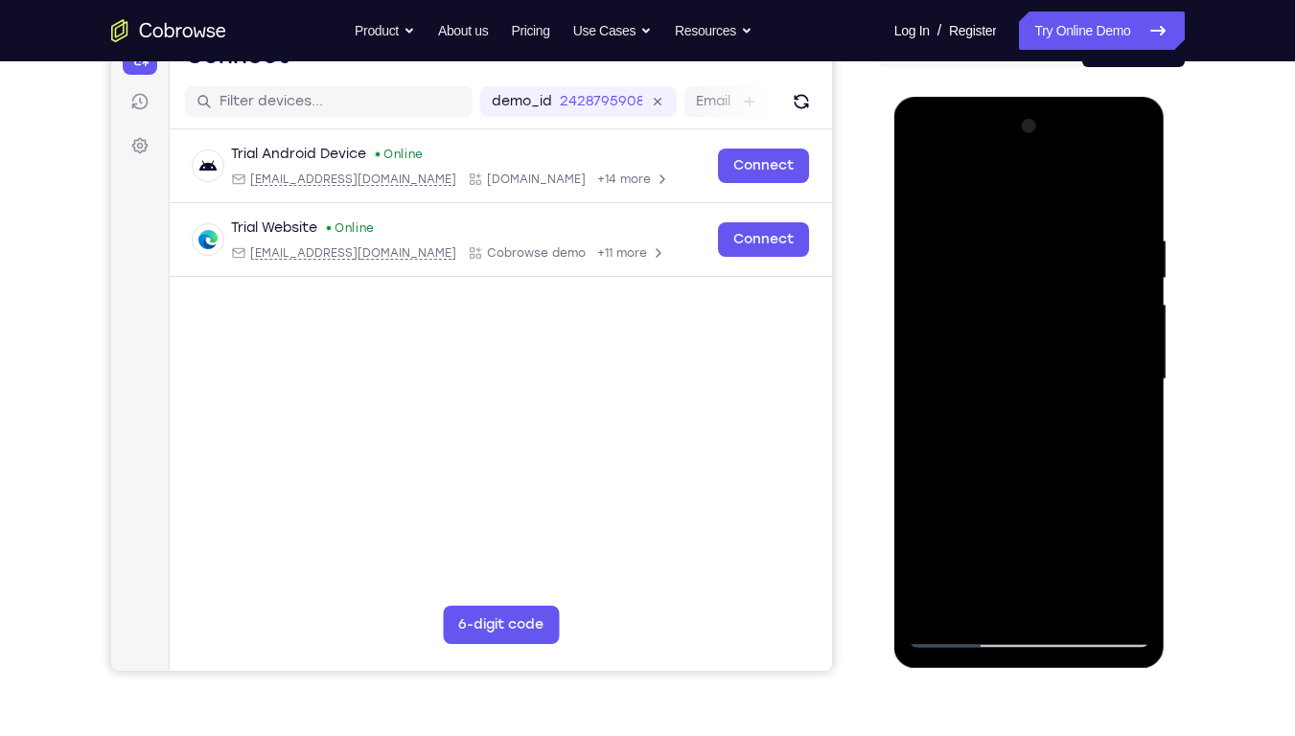
drag, startPoint x: 1049, startPoint y: 505, endPoint x: 1070, endPoint y: 239, distance: 267.4
click at [1070, 239] on div at bounding box center [1030, 379] width 242 height 537
click at [920, 442] on div at bounding box center [1030, 379] width 242 height 537
drag, startPoint x: 1077, startPoint y: 534, endPoint x: 1073, endPoint y: 215, distance: 319.3
click at [1073, 215] on div at bounding box center [1030, 379] width 242 height 537
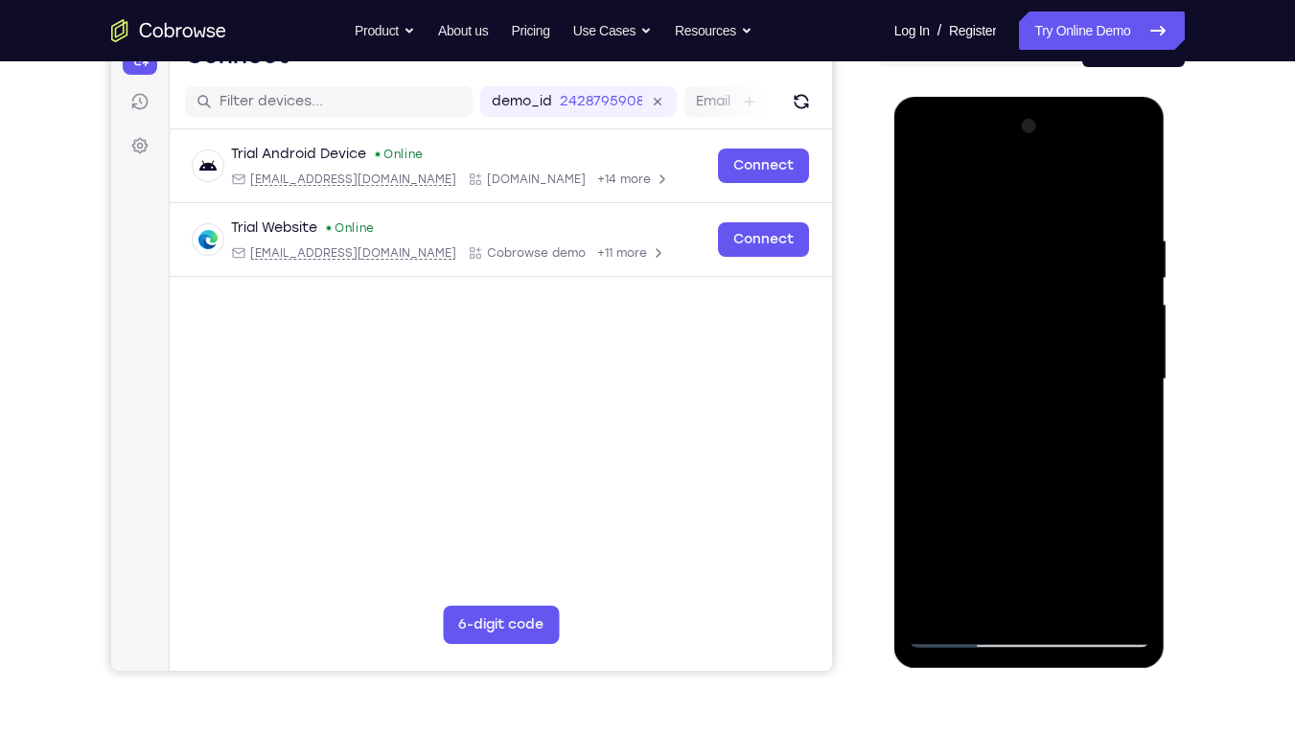
click at [936, 559] on div at bounding box center [1030, 379] width 242 height 537
click at [1001, 233] on div at bounding box center [1030, 379] width 242 height 537
click at [1066, 279] on div at bounding box center [1030, 379] width 242 height 537
click at [1068, 251] on div at bounding box center [1030, 379] width 242 height 537
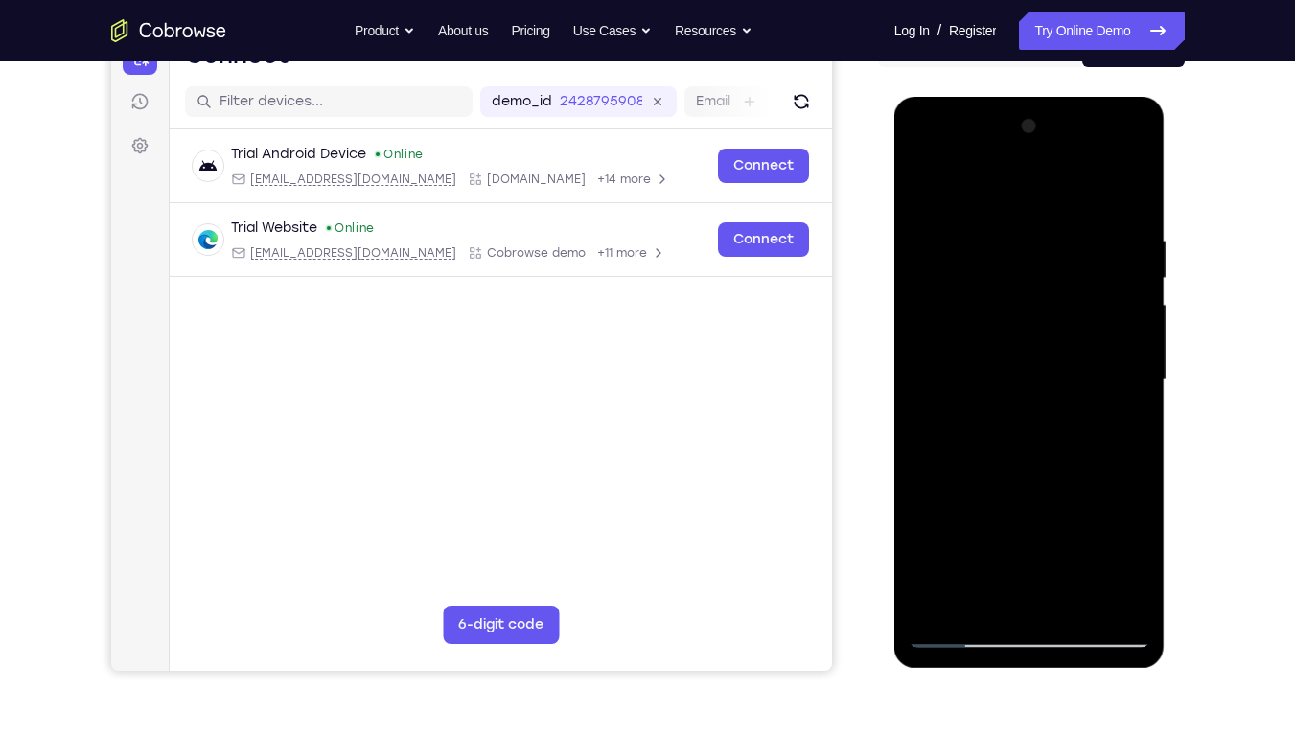
click at [922, 182] on div at bounding box center [1030, 379] width 242 height 537
click at [1122, 559] on div at bounding box center [1030, 379] width 242 height 537
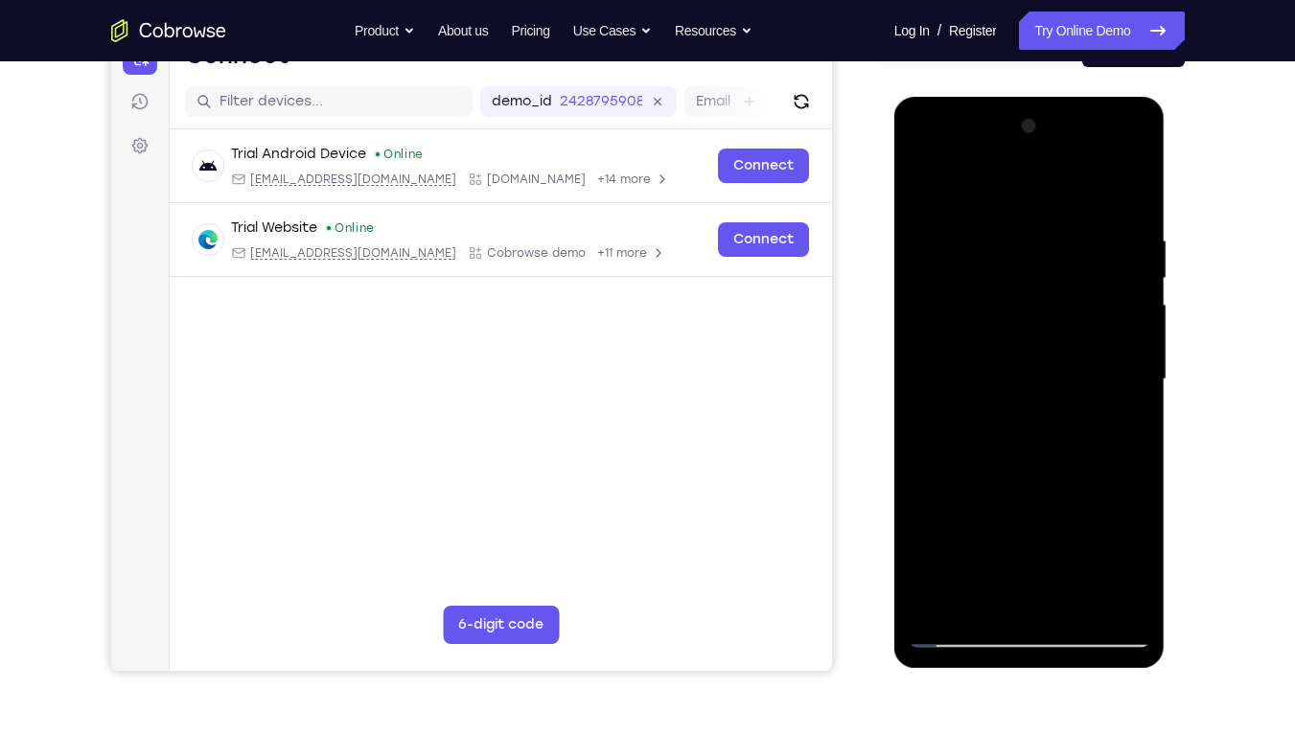
click at [1115, 194] on div at bounding box center [1030, 379] width 242 height 537
click at [1099, 559] on div at bounding box center [1030, 379] width 242 height 537
click at [1130, 189] on div at bounding box center [1030, 379] width 242 height 537
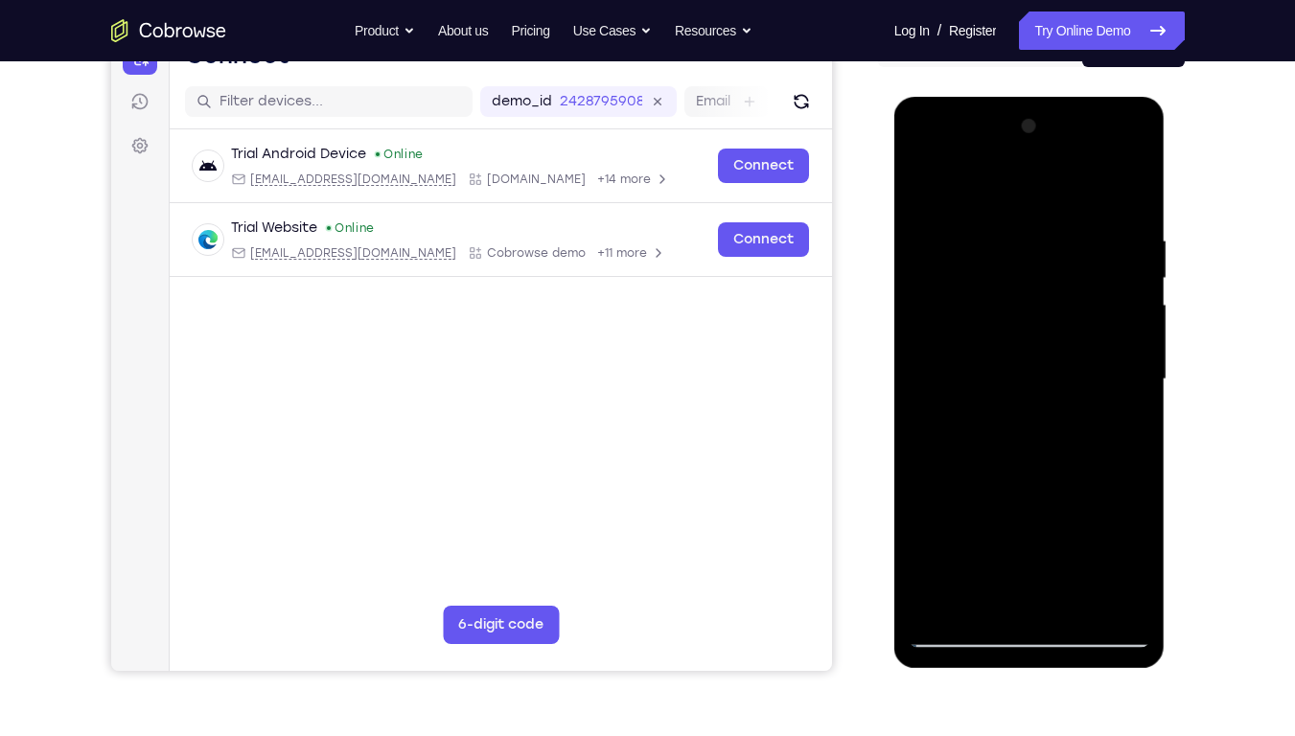
click at [1127, 187] on div at bounding box center [1030, 379] width 242 height 537
drag, startPoint x: 970, startPoint y: 206, endPoint x: 1875, endPoint y: 832, distance: 1100.6
click at [981, 559] on html "Online web based iOS Simulators and Android Emulators. Run iPhone, iPad, Mobile…" at bounding box center [1031, 384] width 273 height 575
click at [1001, 227] on div at bounding box center [1030, 379] width 242 height 537
